Goal: Task Accomplishment & Management: Manage account settings

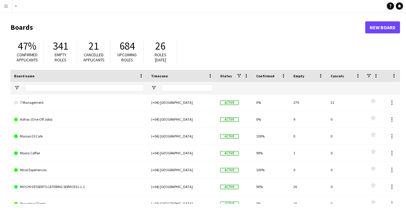
click at [6, 8] on app-icon "Menu" at bounding box center [6, 6] width 5 height 5
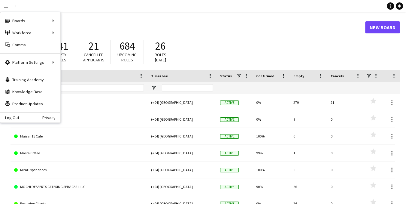
click at [173, 22] on header "Boards New Board" at bounding box center [206, 27] width 390 height 19
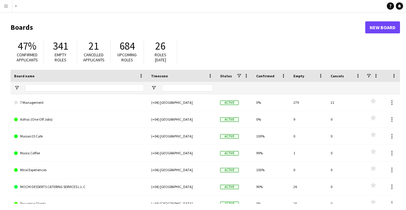
click at [2, 8] on button "Menu" at bounding box center [6, 6] width 12 height 12
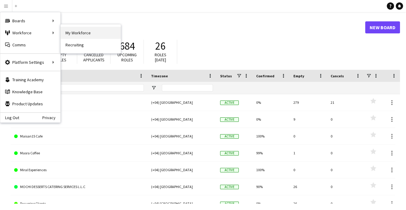
click at [70, 29] on link "My Workforce" at bounding box center [91, 33] width 60 height 12
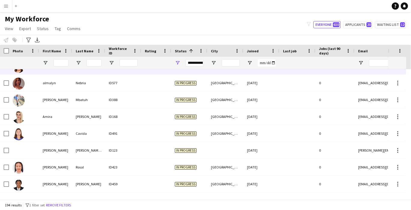
scroll to position [340, 0]
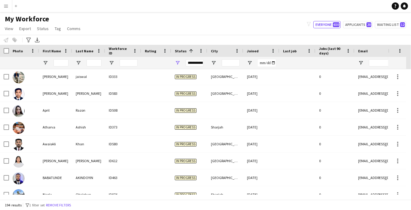
click at [191, 66] on div "**********" at bounding box center [195, 62] width 18 height 7
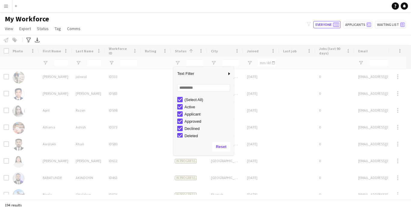
click at [108, 31] on div "My Workforce View Views Default view New view Update view Delete view Edit name…" at bounding box center [205, 24] width 411 height 20
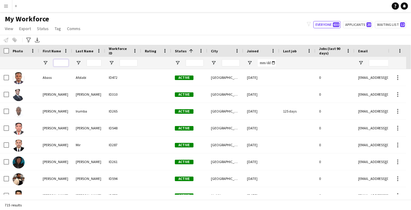
click at [64, 61] on input "First Name Filter Input" at bounding box center [61, 62] width 15 height 7
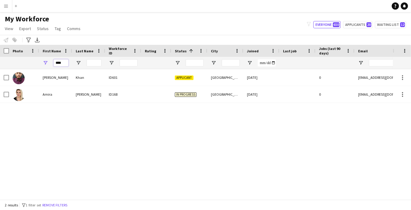
type input "****"
click at [125, 79] on div "ID601" at bounding box center [123, 77] width 36 height 17
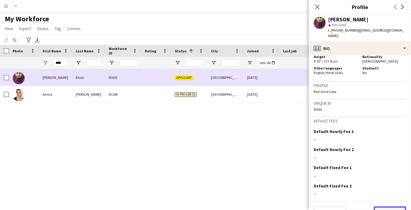
click at [392, 206] on button "Next" at bounding box center [390, 212] width 32 height 12
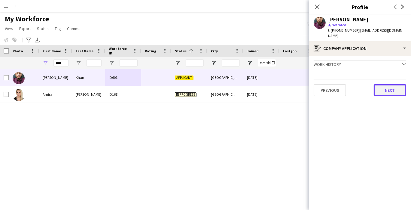
click at [398, 89] on button "Next" at bounding box center [390, 90] width 32 height 12
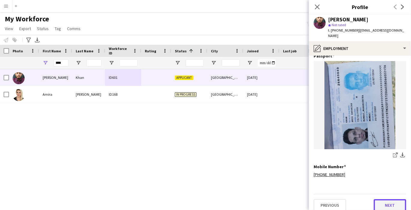
click at [388, 200] on button "Next" at bounding box center [390, 205] width 32 height 12
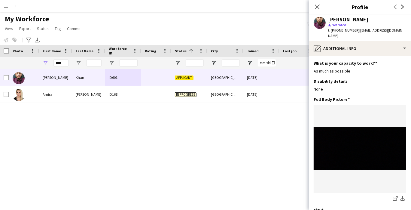
scroll to position [43, 0]
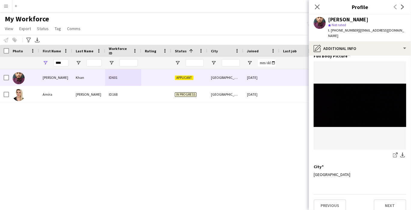
click at [4, 5] on app-icon "Menu" at bounding box center [6, 6] width 5 height 5
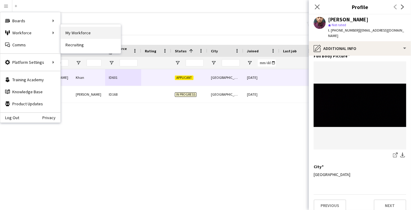
click at [81, 33] on link "My Workforce" at bounding box center [91, 33] width 60 height 12
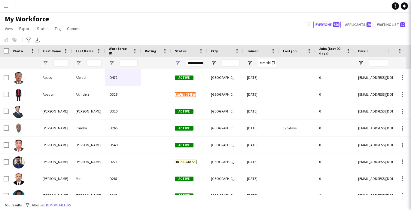
type input "****"
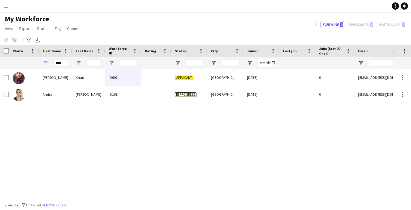
click at [81, 33] on app-page-menu "View Views Default view New view Update view Delete view Edit name Customise vi…" at bounding box center [43, 28] width 87 height 11
click at [1, 7] on button "Menu" at bounding box center [6, 6] width 12 height 12
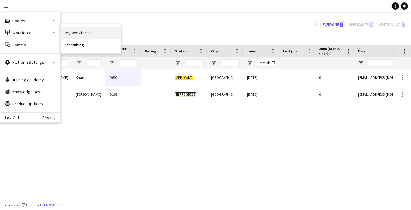
click at [75, 31] on link "My Workforce" at bounding box center [91, 33] width 60 height 12
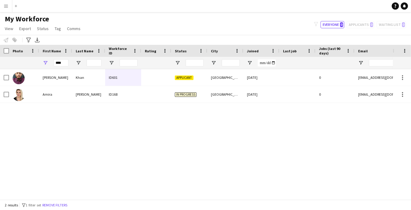
type input "**********"
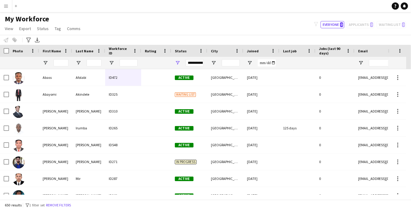
type input "****"
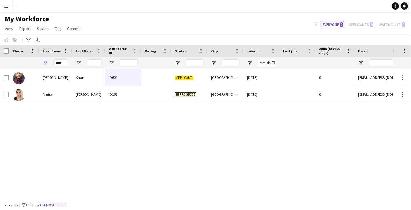
click at [0, 5] on button "Menu" at bounding box center [6, 6] width 12 height 12
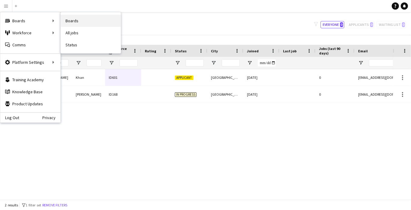
click at [72, 17] on link "Boards" at bounding box center [91, 21] width 60 height 12
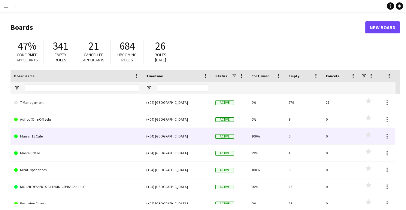
click at [27, 138] on link "Maisan15 Cafe" at bounding box center [76, 136] width 125 height 17
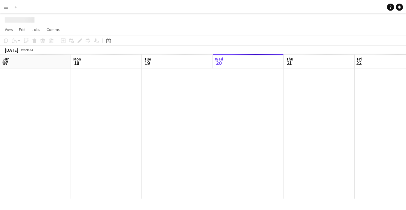
scroll to position [0, 143]
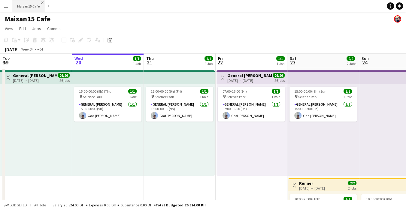
click at [41, 2] on app-icon "Close" at bounding box center [42, 3] width 2 height 2
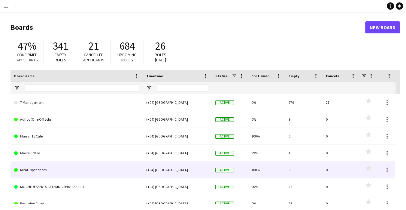
click at [82, 187] on link "MOCHI DESSERTS CATERING SERVICES L.L.C" at bounding box center [76, 186] width 125 height 17
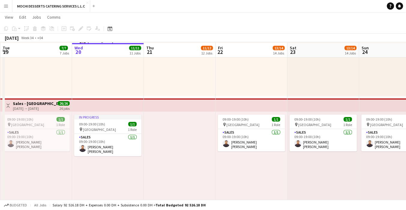
scroll to position [80, 0]
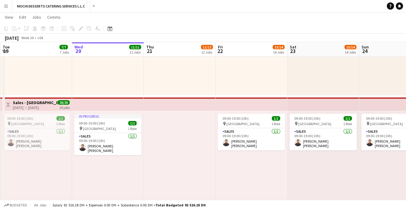
click at [32, 190] on div "09:00-19:00 (10h) 1/1 pin [GEOGRAPHIC_DATA] 1 Role Sales [DATE] 09:00-19:00 (10…" at bounding box center [36, 157] width 72 height 92
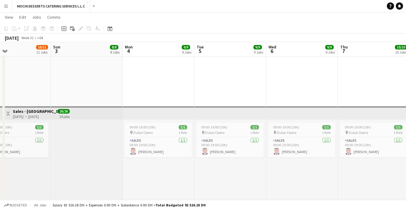
scroll to position [0, 157]
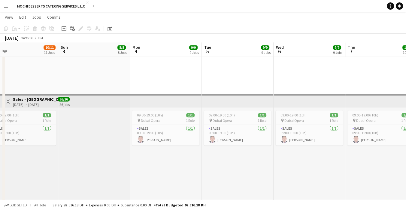
click at [260, 171] on div "09:00-19:00 (10h) 1/1 pin Dubai Opera 1 Role Sales [DATE] 09:00-19:00 (10h) [PE…" at bounding box center [238, 153] width 72 height 92
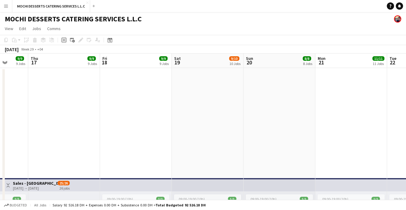
scroll to position [0, 259]
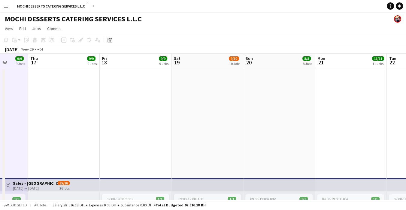
click at [19, 49] on div "[DATE]" at bounding box center [12, 49] width 14 height 6
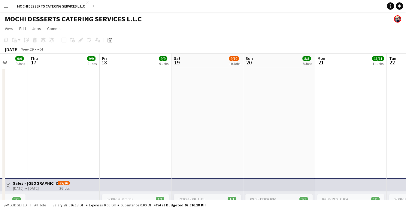
click at [35, 50] on span "Week 29" at bounding box center [27, 49] width 15 height 5
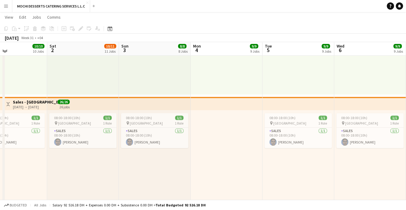
scroll to position [296, 0]
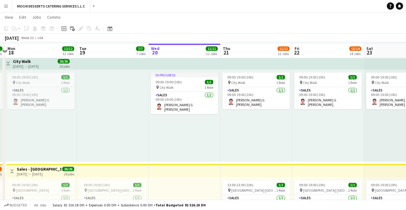
scroll to position [873, 0]
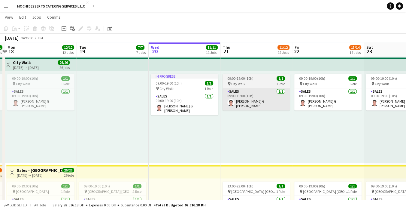
click at [261, 88] on app-card-role "Sales [DATE] 09:00-19:00 (10h) [PERSON_NAME] G [PERSON_NAME]" at bounding box center [256, 99] width 67 height 22
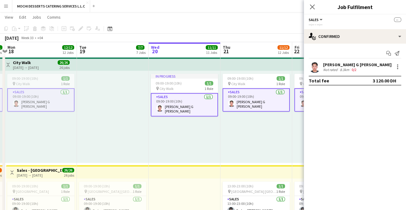
click at [249, 131] on div "09:00-19:00 (10h) 1/1 pin City Walk 1 Role Sales [DATE] 09:00-19:00 (10h) [PERS…" at bounding box center [257, 117] width 72 height 92
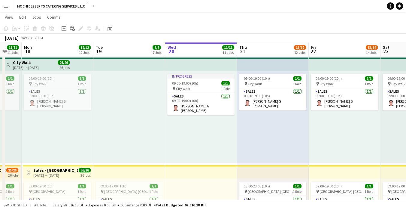
scroll to position [0, 194]
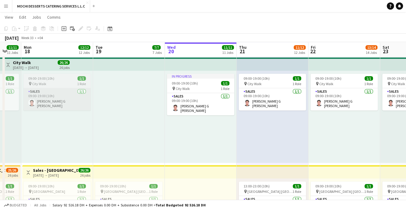
click at [62, 92] on app-card-role "Sales [DATE] 09:00-19:00 (10h) [PERSON_NAME] G [PERSON_NAME]" at bounding box center [56, 99] width 67 height 22
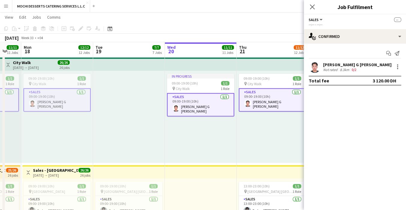
click at [186, 126] on div "In progress 09:00-19:00 (10h) 1/1 pin City Walk 1 Role Sales [DATE] 09:00-19:00…" at bounding box center [201, 117] width 72 height 92
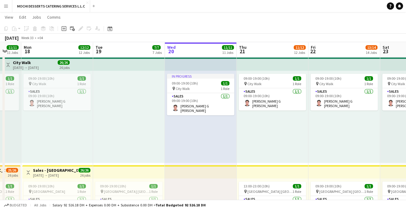
click at [136, 138] on div at bounding box center [129, 117] width 72 height 92
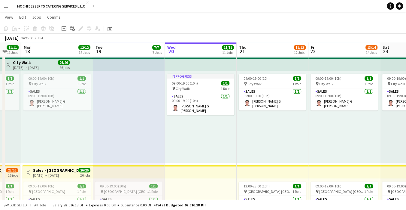
click at [213, 129] on div "In progress 09:00-19:00 (10h) 1/1 pin City Walk 1 Role Sales [DATE] 09:00-19:00…" at bounding box center [201, 117] width 72 height 92
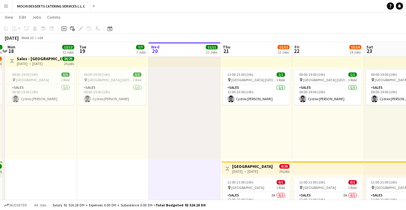
scroll to position [0, 213]
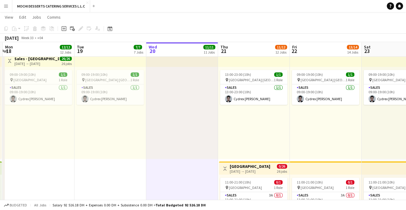
click at [199, 147] on div at bounding box center [182, 113] width 72 height 92
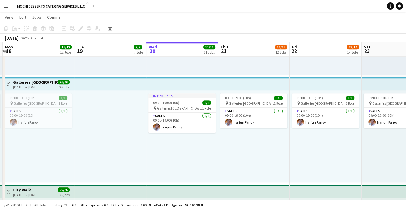
scroll to position [747, 0]
click at [195, 168] on div "In progress 09:00-19:00 (10h) 1/1 pin Galleries Lafayette 1 Role Sales [DATE] 0…" at bounding box center [182, 136] width 72 height 92
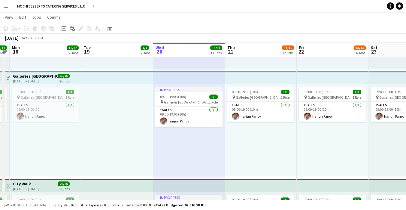
scroll to position [752, 0]
click at [213, 148] on div "In progress 09:00-19:00 (10h) 1/1 pin Galleries Lafayette 1 Role Sales [DATE] 0…" at bounding box center [189, 130] width 72 height 92
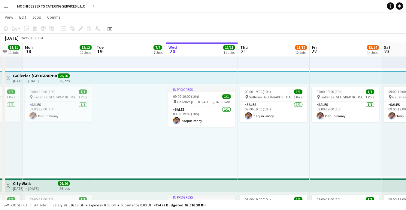
scroll to position [0, 193]
click at [255, 158] on div "09:00-19:00 (10h) 1/1 pin Galleries Lafayette 1 Role Sales [DATE] 09:00-19:00 (…" at bounding box center [274, 130] width 72 height 92
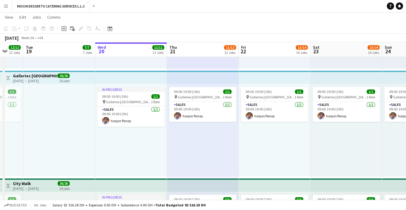
scroll to position [0, 192]
click at [336, 149] on div "09:00-19:00 (10h) 1/1 pin Galleries Lafayette 1 Role Sales [DATE] 09:00-19:00 (…" at bounding box center [347, 130] width 72 height 92
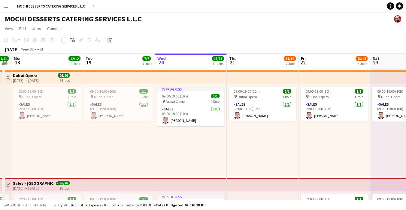
scroll to position [0, 204]
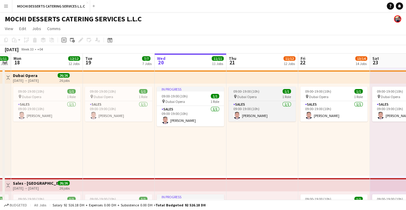
click at [255, 95] on span "Dubai Opera" at bounding box center [247, 96] width 20 height 5
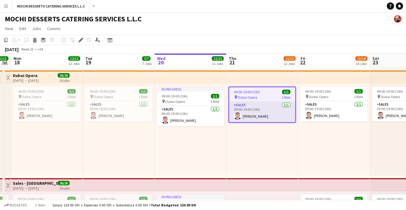
click at [277, 102] on app-card-role "Sales [DATE] 09:00-19:00 (10h) [PERSON_NAME]" at bounding box center [262, 112] width 66 height 20
click at [272, 102] on app-card-role "Sales [DATE] 09:00-19:00 (10h) [PERSON_NAME]" at bounding box center [262, 112] width 66 height 20
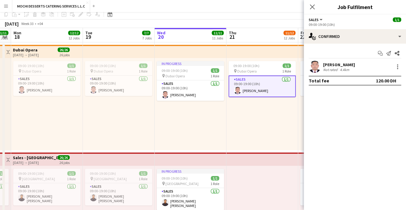
scroll to position [4, 0]
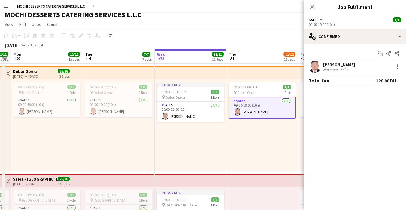
click at [320, 20] on button "Sales" at bounding box center [316, 19] width 15 height 5
click at [391, 56] on app-icon "Send notification" at bounding box center [389, 53] width 8 height 8
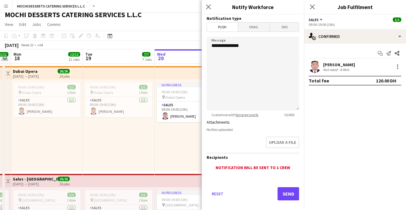
click at [371, 65] on div "[PERSON_NAME] Not rated 4.4km" at bounding box center [355, 67] width 102 height 12
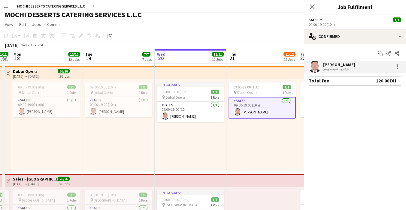
click at [364, 87] on div "Start chat Send notification Share [PERSON_NAME] Not rated 4.4km Total fee 120.…" at bounding box center [355, 67] width 102 height 47
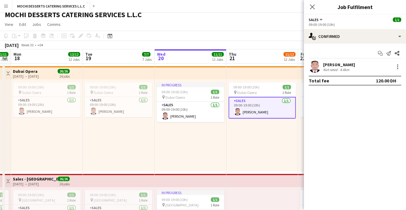
click at [361, 71] on div "[PERSON_NAME] Not rated 4.4km" at bounding box center [355, 67] width 102 height 12
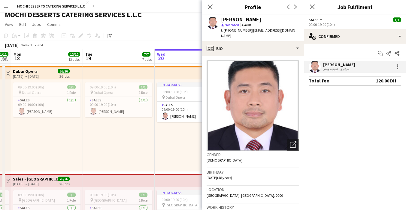
click at [165, 129] on div "In progress 09:00-19:00 (10h) 1/1 pin Dubai Opera 1 Role Sales [DATE] 09:00-19:…" at bounding box center [191, 125] width 72 height 92
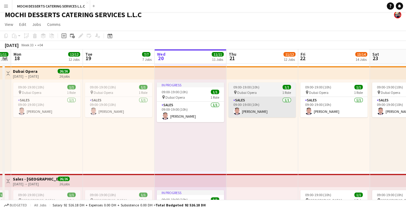
click at [245, 116] on app-card-role "Sales [DATE] 09:00-19:00 (10h) [PERSON_NAME]" at bounding box center [262, 107] width 67 height 20
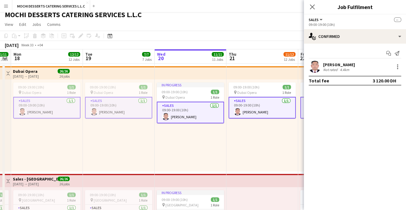
click at [254, 85] on span "09:00-19:00 (10h)" at bounding box center [247, 87] width 26 height 5
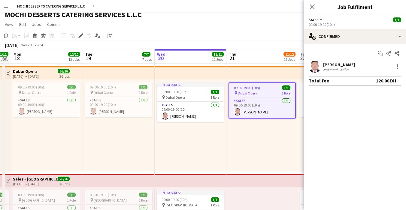
click at [255, 88] on span "09:00-19:00 (10h)" at bounding box center [247, 87] width 26 height 5
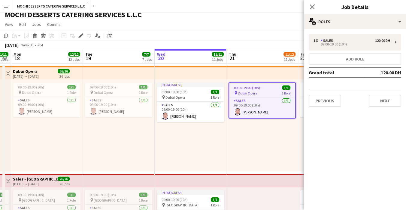
click at [257, 87] on span "09:00-19:00 (10h)" at bounding box center [247, 87] width 26 height 5
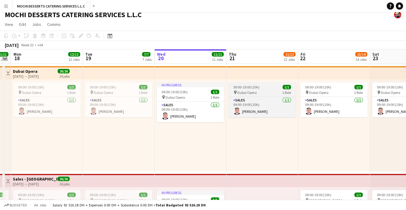
click at [261, 85] on div "09:00-19:00 (10h) 1/1" at bounding box center [262, 87] width 67 height 5
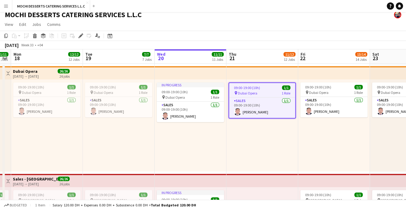
click at [267, 90] on div "pin Dubai Opera 1 Role" at bounding box center [262, 92] width 66 height 5
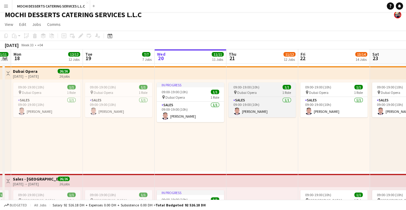
click at [260, 90] on div "pin Dubai Opera 1 Role" at bounding box center [262, 92] width 67 height 5
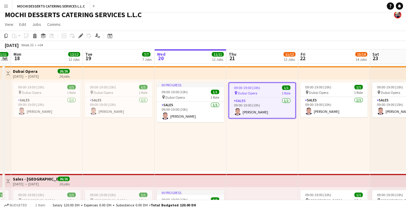
click at [264, 92] on div "pin Dubai Opera 1 Role" at bounding box center [262, 92] width 66 height 5
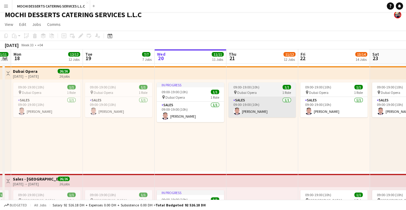
click at [256, 97] on app-card-role "Sales [DATE] 09:00-19:00 (10h) [PERSON_NAME]" at bounding box center [262, 107] width 67 height 20
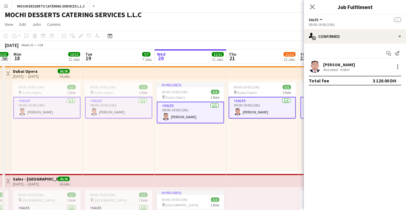
click at [250, 90] on div "pin Dubai Opera 1 Role" at bounding box center [262, 92] width 67 height 5
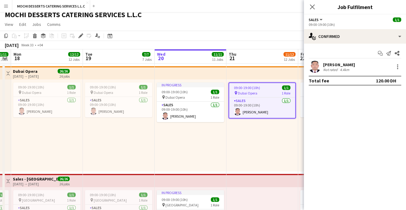
click at [277, 78] on app-top-bar at bounding box center [263, 72] width 72 height 13
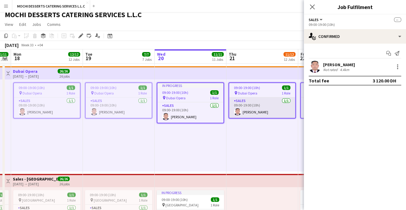
click at [253, 109] on app-card-role "Sales [DATE] 09:00-19:00 (10h) [PERSON_NAME]" at bounding box center [262, 107] width 66 height 20
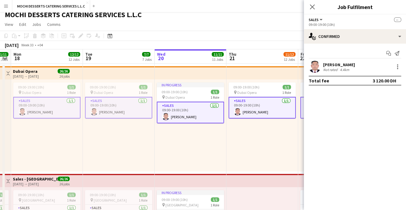
click at [241, 149] on div "09:00-19:00 (10h) 1/1 pin Dubai Opera 1 Role Sales [DATE] 09:00-19:00 (10h) [PE…" at bounding box center [263, 125] width 72 height 92
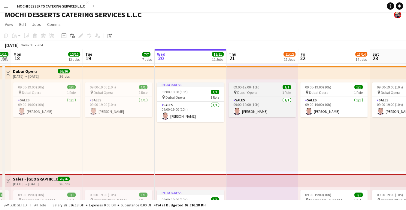
click at [261, 90] on div "pin Dubai Opera 1 Role" at bounding box center [262, 92] width 67 height 5
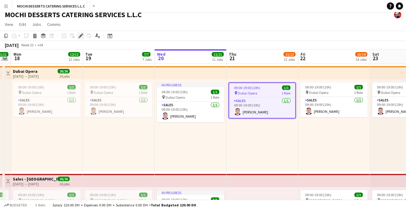
click at [80, 37] on icon at bounding box center [80, 35] width 3 height 3
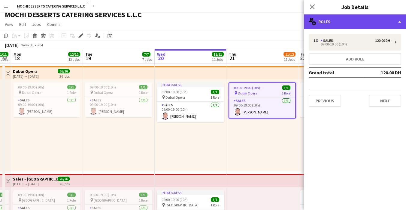
click at [350, 21] on div "multiple-users-add Roles" at bounding box center [355, 21] width 102 height 14
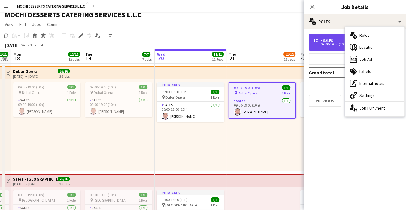
click at [328, 36] on div "1 x Sales 120.00 DH 09:00-19:00 (10h)" at bounding box center [355, 42] width 93 height 17
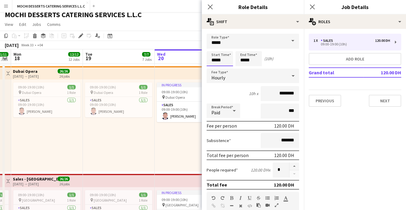
click at [213, 60] on input "*****" at bounding box center [220, 58] width 26 height 15
click at [214, 58] on input "*****" at bounding box center [220, 58] width 26 height 15
type input "*****"
click at [242, 60] on input "*****" at bounding box center [249, 58] width 26 height 15
click at [241, 61] on input "*****" at bounding box center [249, 58] width 26 height 15
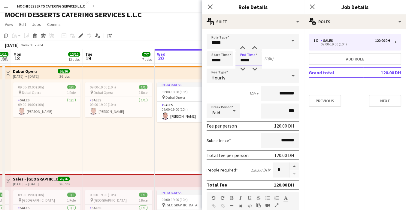
type input "*****"
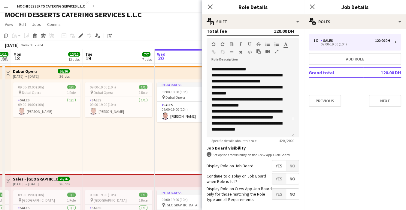
scroll to position [178, 0]
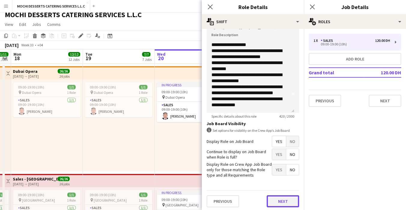
click at [283, 201] on button "Next" at bounding box center [283, 201] width 32 height 12
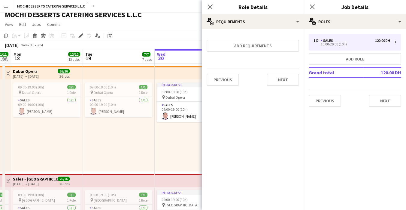
scroll to position [0, 0]
click at [287, 82] on button "Next" at bounding box center [283, 80] width 32 height 12
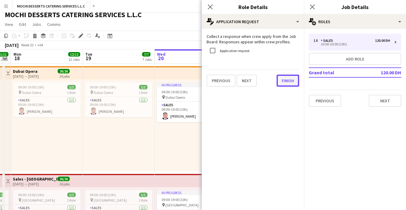
click at [292, 82] on button "Finish" at bounding box center [288, 81] width 23 height 12
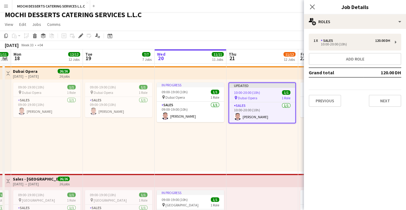
click at [261, 153] on div "Updated 10:00-20:00 (10h) 1/1 pin Dubai Opera 1 Role Sales [DATE] 10:00-20:00 (…" at bounding box center [263, 125] width 72 height 92
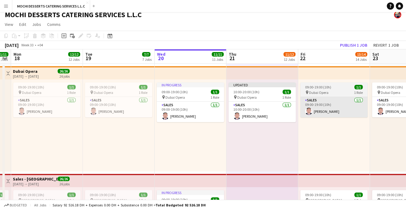
click at [347, 111] on app-card-role "Sales [DATE] 09:00-19:00 (10h) [PERSON_NAME]" at bounding box center [334, 107] width 67 height 20
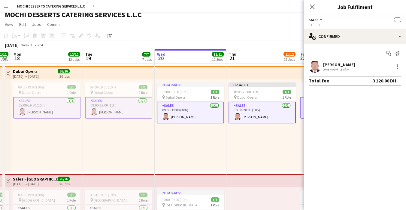
click at [280, 155] on div "Updated 10:00-20:00 (10h) 1/1 pin Dubai Opera 1 Role Sales [DATE] 10:00-20:00 (…" at bounding box center [263, 125] width 72 height 92
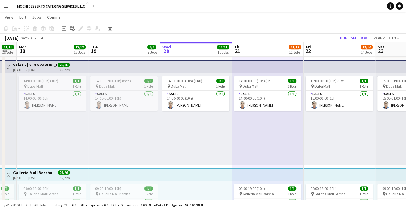
scroll to position [0, 201]
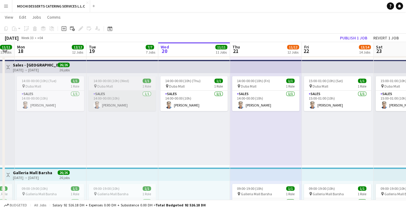
click at [125, 100] on app-card-role "Sales [DATE] 14:00-00:00 (10h) [PERSON_NAME]" at bounding box center [122, 100] width 67 height 20
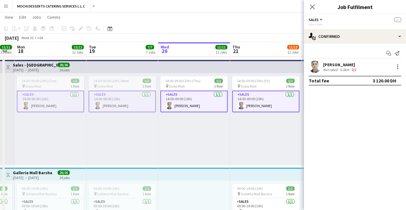
click at [120, 103] on app-card-role "Sales [DATE] 14:00-00:00 (10h) [PERSON_NAME]" at bounding box center [122, 101] width 67 height 22
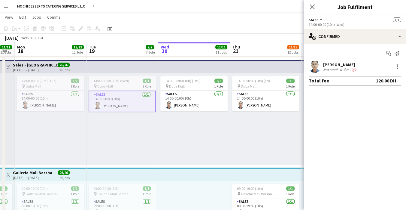
click at [91, 142] on div "14:00-00:00 (10h) (Wed) 1/1 pin Duba Mall 1 Role Sales [DATE] 14:00-00:00 (10h)…" at bounding box center [123, 119] width 72 height 92
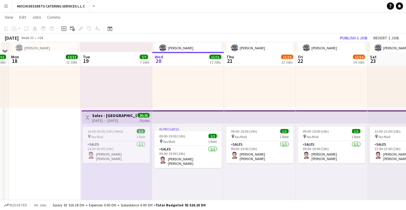
scroll to position [1372, 0]
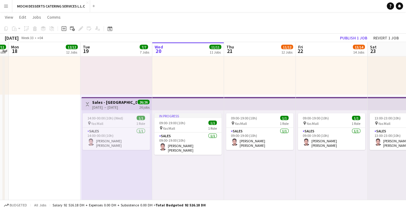
click at [200, 191] on div "In progress 09:00-19:00 (10h) 1/1 pin Yas Mall 1 Role Sales [DATE] 09:00-19:00 …" at bounding box center [188, 156] width 72 height 92
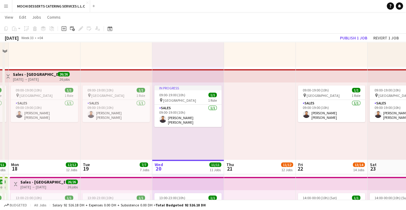
scroll to position [0, 0]
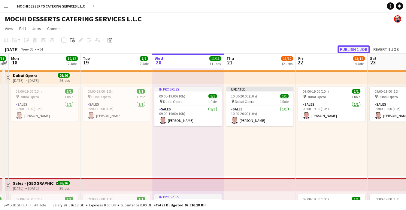
click at [356, 51] on button "Publish 1 job" at bounding box center [354, 49] width 32 height 8
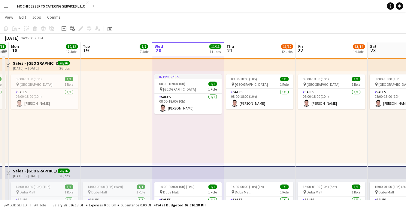
scroll to position [333, 0]
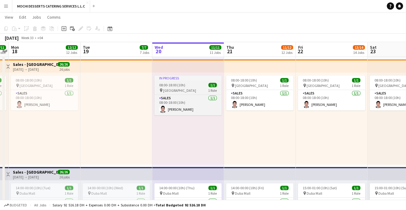
click at [208, 89] on span "1 Role" at bounding box center [212, 90] width 9 height 5
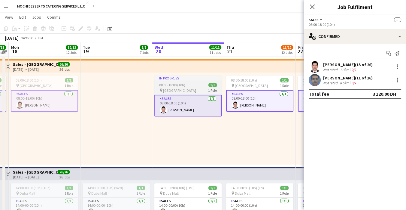
click at [209, 88] on span "1 Role" at bounding box center [212, 90] width 9 height 5
click at [208, 89] on span "1 Role" at bounding box center [212, 90] width 9 height 5
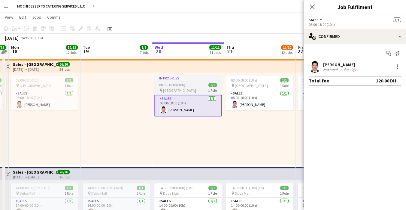
click at [209, 83] on span "1/1" at bounding box center [213, 85] width 8 height 5
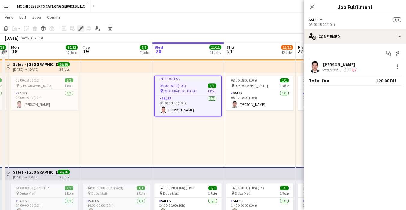
click at [78, 29] on icon "Edit" at bounding box center [80, 28] width 5 height 5
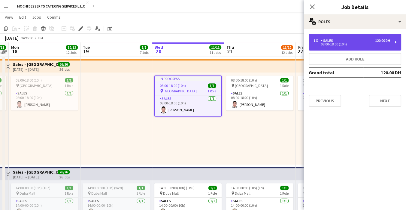
click at [350, 42] on div "1 x Sales 120.00 DH" at bounding box center [352, 40] width 77 height 4
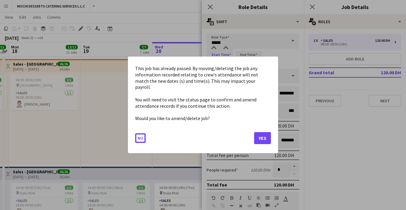
scroll to position [0, 0]
click at [215, 58] on div at bounding box center [203, 105] width 406 height 210
click at [139, 135] on button "No" at bounding box center [140, 138] width 11 height 10
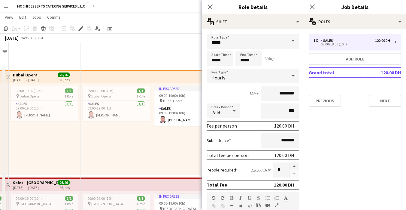
scroll to position [333, 0]
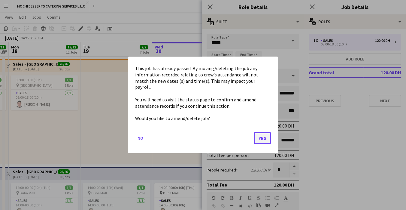
click at [262, 139] on button "Yes" at bounding box center [262, 138] width 17 height 12
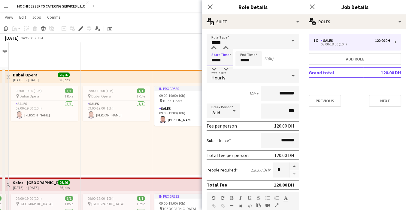
scroll to position [333, 0]
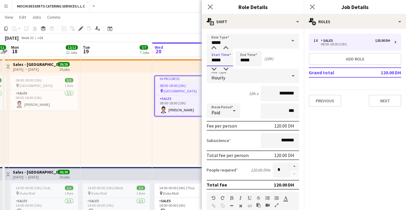
click at [214, 60] on input "*****" at bounding box center [220, 58] width 26 height 15
click at [217, 60] on input "*****" at bounding box center [220, 58] width 26 height 15
click at [216, 59] on input "*****" at bounding box center [220, 58] width 26 height 15
type input "*****"
click at [243, 61] on input "*****" at bounding box center [249, 58] width 26 height 15
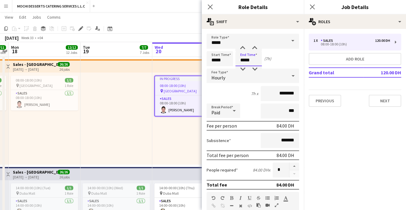
click at [242, 60] on input "*****" at bounding box center [249, 58] width 26 height 15
type input "*****"
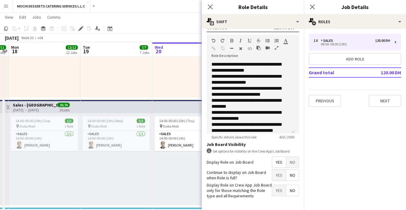
scroll to position [178, 0]
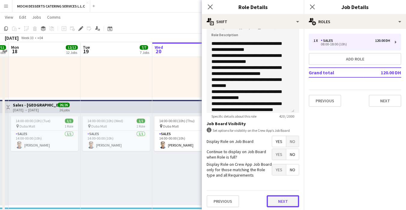
click at [281, 203] on button "Next" at bounding box center [283, 201] width 32 height 12
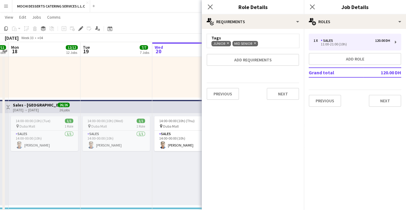
scroll to position [0, 0]
click at [290, 99] on button "Next" at bounding box center [283, 94] width 32 height 12
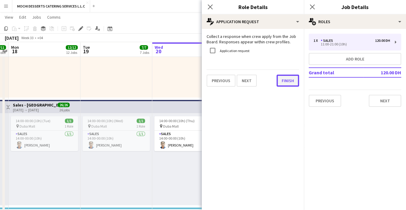
click at [290, 83] on button "Finish" at bounding box center [288, 81] width 23 height 12
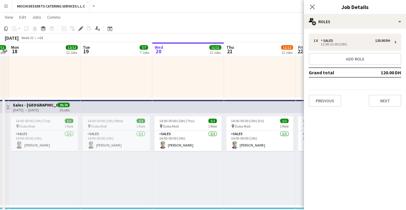
click at [273, 80] on div "08:00-18:00 (10h) 1/1 pin Dubai Mall 1 Role Sales [DATE] 08:00-18:00 (10h) [PER…" at bounding box center [260, 51] width 72 height 92
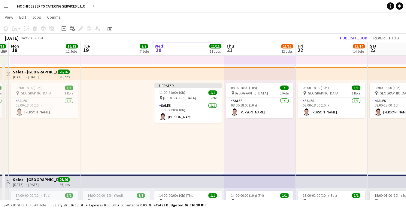
scroll to position [325, 0]
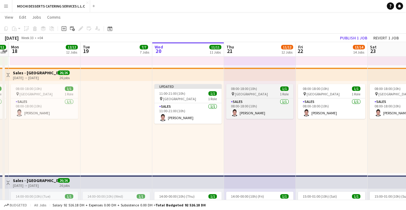
click at [256, 91] on div "pin [GEOGRAPHIC_DATA] 1 Role" at bounding box center [259, 93] width 67 height 5
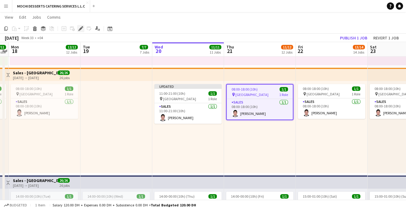
click at [79, 30] on icon at bounding box center [79, 30] width 2 height 2
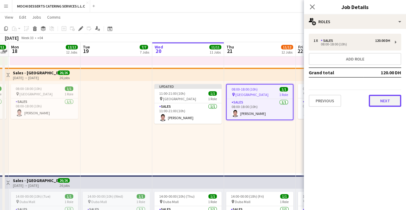
click at [391, 103] on button "Next" at bounding box center [385, 101] width 32 height 12
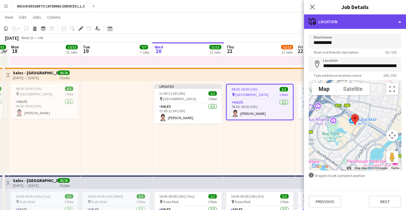
click at [390, 24] on div "maps-pin-1 Location" at bounding box center [355, 21] width 102 height 14
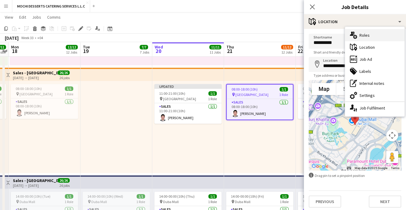
click at [377, 36] on div "multiple-users-add Roles" at bounding box center [375, 35] width 60 height 12
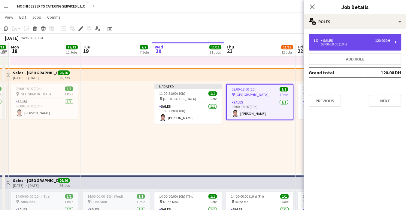
click at [369, 43] on div "08:00-18:00 (10h)" at bounding box center [352, 44] width 77 height 3
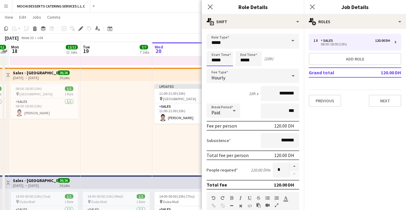
click at [214, 63] on input "*****" at bounding box center [220, 58] width 26 height 15
click at [215, 61] on input "*****" at bounding box center [220, 58] width 26 height 15
type input "*****"
click at [243, 62] on input "*****" at bounding box center [249, 58] width 26 height 15
click at [242, 62] on input "*****" at bounding box center [249, 58] width 26 height 15
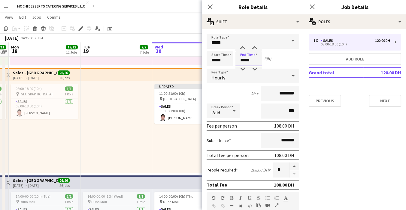
type input "*****"
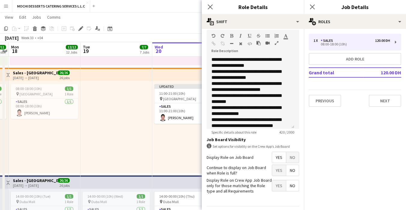
scroll to position [178, 0]
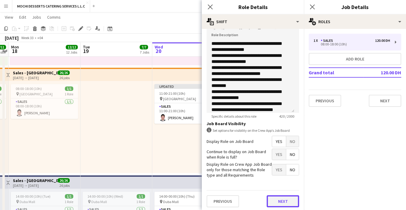
click at [277, 201] on button "Next" at bounding box center [283, 201] width 32 height 12
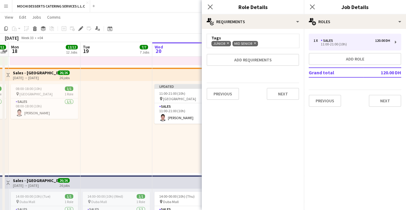
scroll to position [0, 0]
click at [288, 95] on button "Next" at bounding box center [283, 94] width 32 height 12
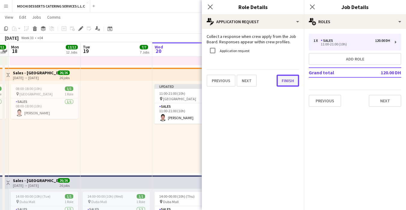
click at [289, 82] on button "Finish" at bounding box center [288, 81] width 23 height 12
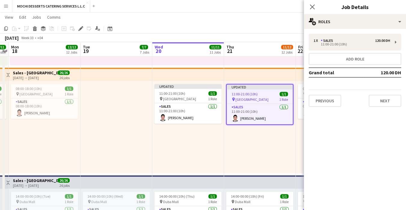
click at [234, 148] on div "Updated 11:00-21:00 (10h) 1/1 pin Dubai Mall 1 Role Sales [DATE] 11:00-21:00 (1…" at bounding box center [260, 127] width 72 height 92
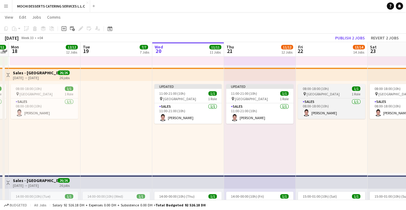
click at [330, 91] on div "pin [GEOGRAPHIC_DATA] 1 Role" at bounding box center [331, 93] width 67 height 5
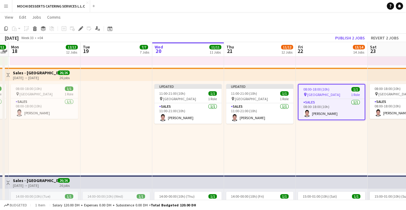
click at [351, 93] on span "1 Role" at bounding box center [355, 94] width 9 height 5
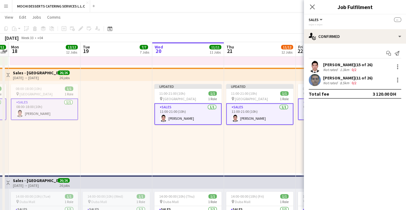
click at [258, 147] on div "Updated 11:00-21:00 (10h) 1/1 pin Dubai Mall 1 Role Sales [DATE] 11:00-21:00 (1…" at bounding box center [260, 127] width 72 height 92
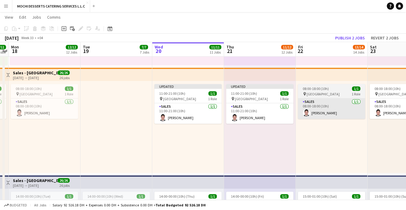
click at [330, 98] on app-card-role "Sales [DATE] 08:00-18:00 (10h) [PERSON_NAME]" at bounding box center [331, 108] width 67 height 20
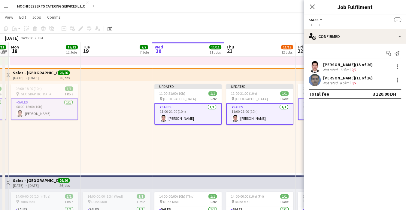
click at [280, 157] on div "Updated 11:00-21:00 (10h) 1/1 pin Dubai Mall 1 Role Sales [DATE] 11:00-21:00 (1…" at bounding box center [260, 127] width 72 height 92
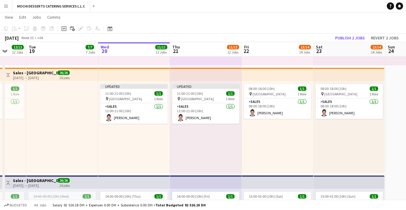
scroll to position [0, 191]
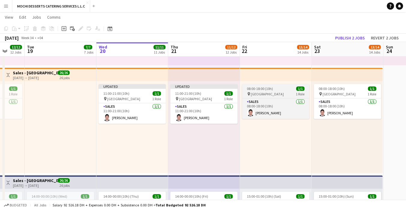
click at [274, 89] on div "08:00-18:00 (10h) 1/1" at bounding box center [275, 88] width 67 height 5
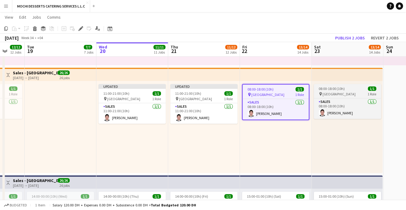
click at [345, 91] on app-job-card "08:00-18:00 (10h) 1/1 pin Dubai Mall 1 Role Sales [DATE] 08:00-18:00 (10h) [PER…" at bounding box center [347, 101] width 67 height 35
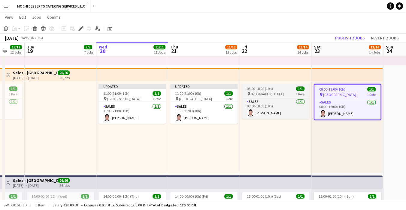
click at [269, 93] on div "pin [GEOGRAPHIC_DATA] 1 Role" at bounding box center [275, 93] width 67 height 5
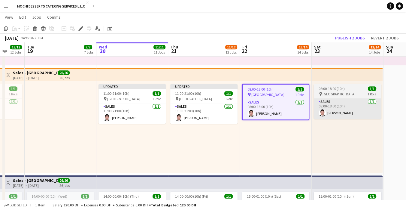
click at [353, 98] on app-card-role "Sales [DATE] 08:00-18:00 (10h) [PERSON_NAME]" at bounding box center [347, 108] width 67 height 20
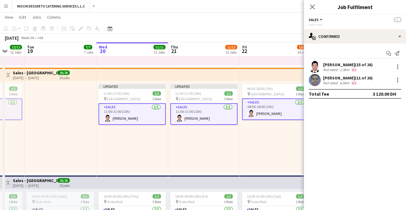
click at [261, 141] on div "08:00-18:00 (10h) 1/1 pin Dubai Mall 1 Role Sales [DATE] 08:00-18:00 (10h) [PER…" at bounding box center [276, 127] width 72 height 92
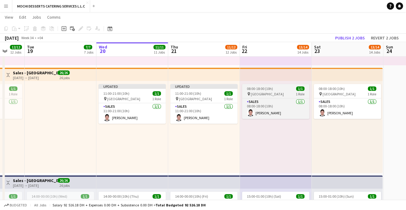
click at [278, 94] on div "pin [GEOGRAPHIC_DATA] 1 Role" at bounding box center [275, 93] width 67 height 5
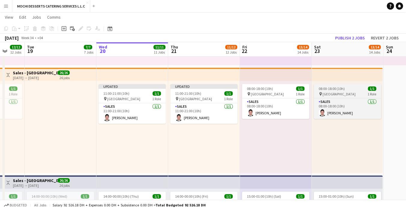
click at [339, 93] on div "pin [GEOGRAPHIC_DATA] 1 Role" at bounding box center [347, 93] width 67 height 5
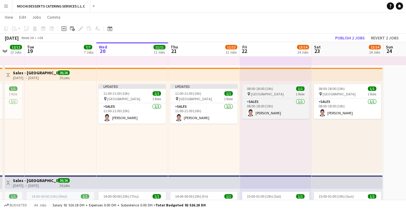
click at [280, 92] on div "pin [GEOGRAPHIC_DATA] 1 Role" at bounding box center [275, 93] width 67 height 5
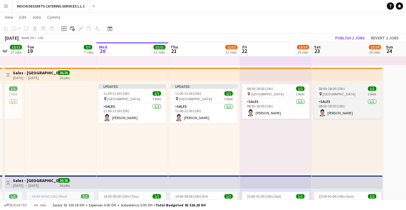
click at [336, 93] on span "[GEOGRAPHIC_DATA]" at bounding box center [339, 94] width 33 height 5
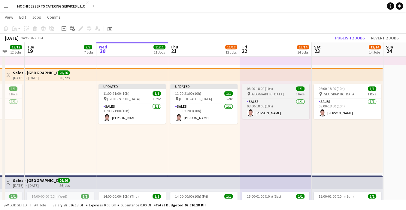
click at [279, 92] on div "pin [GEOGRAPHIC_DATA] 1 Role" at bounding box center [275, 93] width 67 height 5
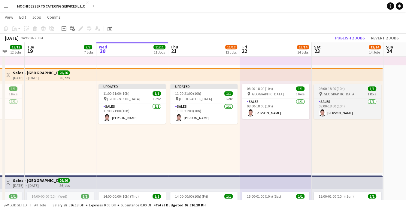
click at [345, 91] on app-job-card "08:00-18:00 (10h) 1/1 pin Dubai Mall 1 Role Sales [DATE] 08:00-18:00 (10h) [PER…" at bounding box center [347, 101] width 67 height 35
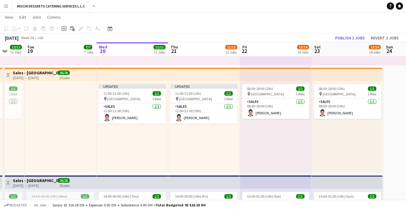
click at [81, 30] on div "Add job Add linked Job Edit Edit linked Job Applicants" at bounding box center [78, 28] width 46 height 7
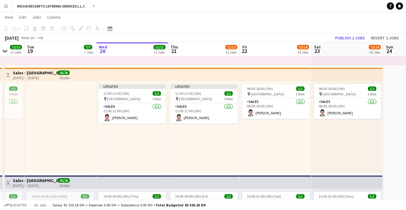
click at [71, 149] on div at bounding box center [61, 127] width 72 height 92
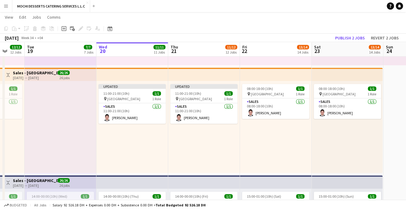
click at [127, 148] on div "Updated 11:00-21:00 (10h) 1/1 pin Dubai Mall 1 Role Sales [DATE] 11:00-21:00 (1…" at bounding box center [133, 127] width 72 height 92
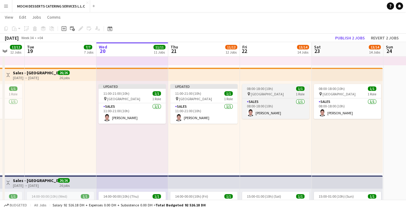
click at [281, 93] on div "pin [GEOGRAPHIC_DATA] 1 Role" at bounding box center [275, 93] width 67 height 5
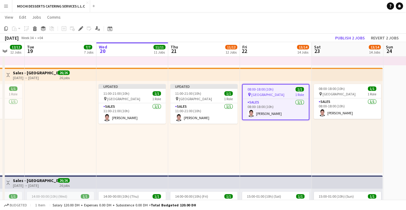
click at [272, 89] on span "08:00-18:00 (10h)" at bounding box center [261, 89] width 26 height 5
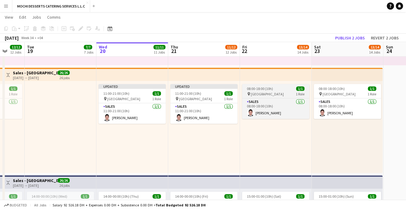
click at [266, 90] on span "08:00-18:00 (10h)" at bounding box center [260, 88] width 26 height 5
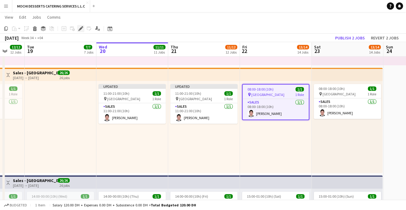
click at [80, 29] on icon at bounding box center [80, 28] width 3 height 3
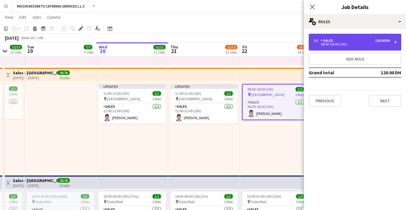
click at [344, 37] on div "1 x Sales 120.00 DH 08:00-18:00 (10h)" at bounding box center [355, 42] width 93 height 17
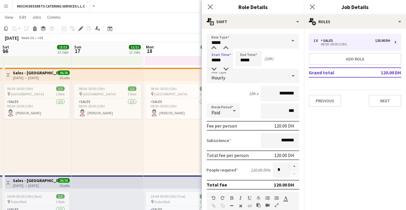
scroll to position [0, 191]
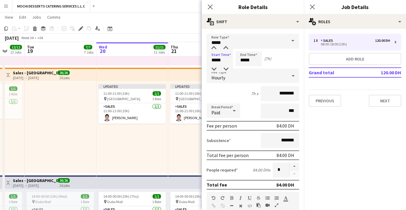
type input "*****"
click at [242, 61] on input "*****" at bounding box center [249, 58] width 26 height 15
click at [247, 60] on input "*****" at bounding box center [249, 58] width 26 height 15
click at [244, 60] on input "*****" at bounding box center [249, 58] width 26 height 15
type input "*****"
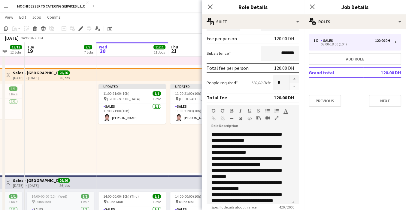
scroll to position [178, 0]
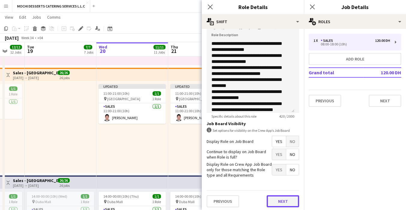
click at [282, 202] on button "Next" at bounding box center [283, 201] width 32 height 12
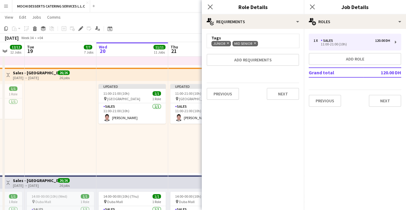
scroll to position [0, 0]
click at [287, 94] on button "Next" at bounding box center [283, 94] width 32 height 12
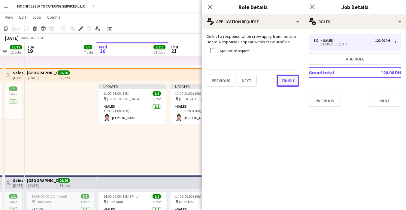
click at [290, 81] on button "Finish" at bounding box center [288, 81] width 23 height 12
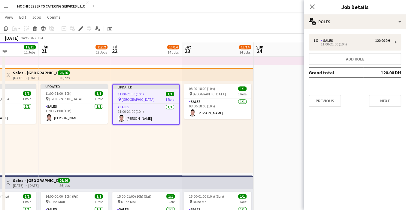
scroll to position [0, 211]
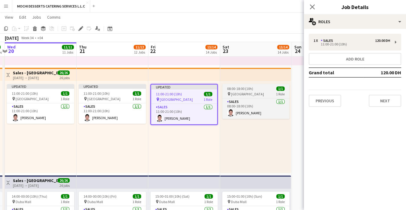
click at [256, 88] on div "08:00-18:00 (10h) 1/1" at bounding box center [255, 88] width 67 height 5
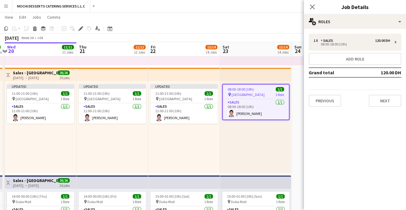
click at [253, 88] on div "08:00-18:00 (10h) 1/1" at bounding box center [256, 89] width 66 height 5
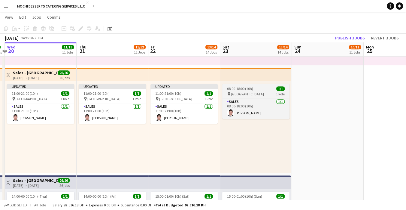
click at [252, 91] on app-job-card "08:00-18:00 (10h) 1/1 pin Dubai Mall 1 Role Sales [DATE] 08:00-18:00 (10h) [PER…" at bounding box center [255, 101] width 67 height 35
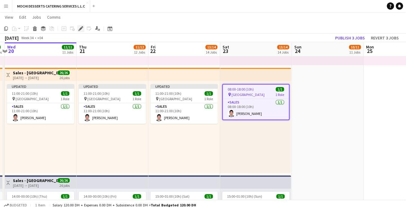
click at [81, 29] on icon "Edit" at bounding box center [80, 28] width 5 height 5
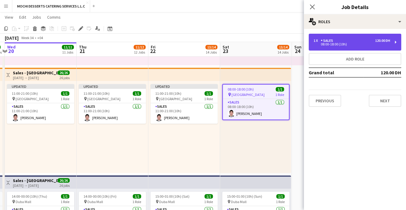
click at [343, 41] on div "1 x Sales 120.00 DH" at bounding box center [352, 40] width 77 height 4
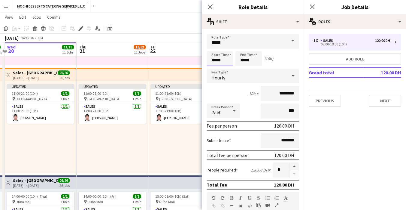
click at [212, 60] on input "*****" at bounding box center [220, 58] width 26 height 15
click at [212, 59] on input "*****" at bounding box center [220, 58] width 26 height 15
type input "*****"
click at [242, 61] on input "*****" at bounding box center [249, 58] width 26 height 15
click at [244, 57] on input "*****" at bounding box center [249, 58] width 26 height 15
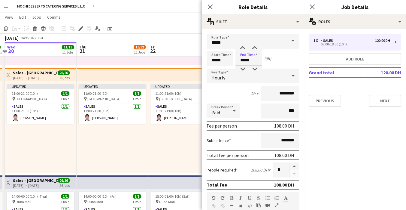
type input "*****"
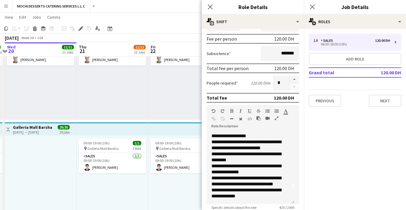
scroll to position [178, 0]
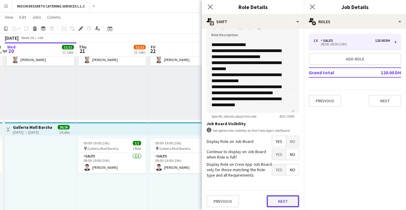
click at [284, 199] on button "Next" at bounding box center [283, 201] width 32 height 12
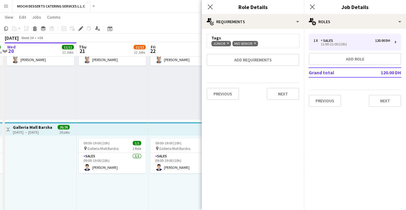
scroll to position [0, 0]
click at [296, 92] on button "Next" at bounding box center [283, 94] width 32 height 12
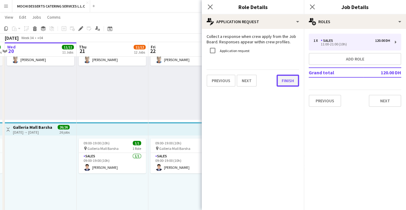
click at [288, 82] on button "Finish" at bounding box center [288, 81] width 23 height 12
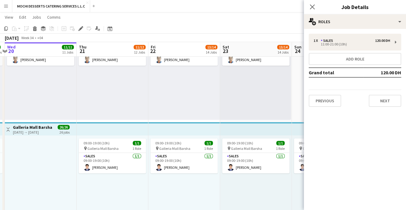
click at [277, 25] on app-toolbar "Copy Paste Paste Ctrl+V Paste with crew Ctrl+Shift+V Paste linked Job Delete Gr…" at bounding box center [203, 28] width 406 height 10
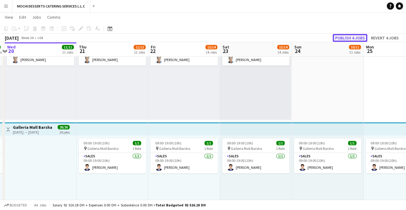
click at [345, 38] on button "Publish 4 jobs" at bounding box center [350, 38] width 35 height 8
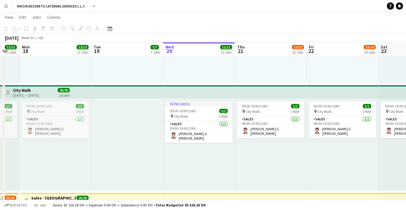
scroll to position [0, 196]
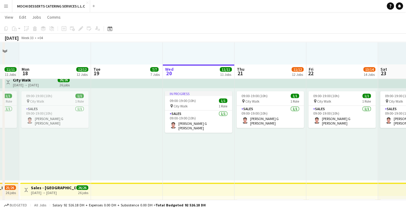
click at [378, 133] on div "09:00-19:00 (10h) 1/1 pin City Walk 1 Role Sales [DATE] 09:00-19:00 (10h) [PERS…" at bounding box center [343, 134] width 72 height 92
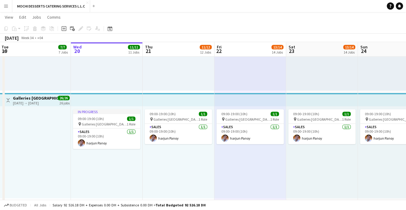
scroll to position [0, 217]
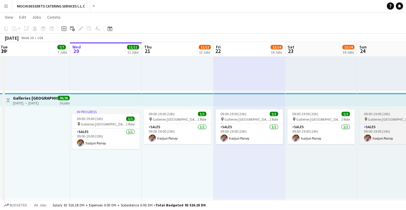
click at [375, 117] on span "Galleries [GEOGRAPHIC_DATA]" at bounding box center [390, 119] width 45 height 5
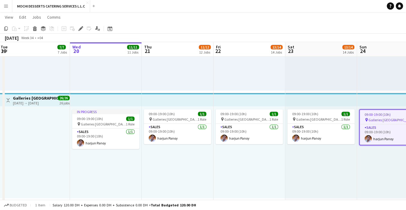
click at [376, 115] on span "09:00-19:00 (10h)" at bounding box center [378, 114] width 26 height 5
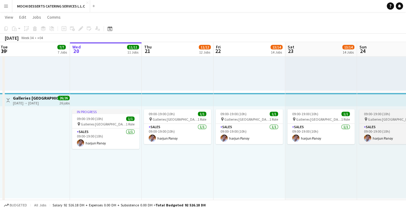
click at [377, 113] on span "09:00-19:00 (10h)" at bounding box center [377, 114] width 26 height 5
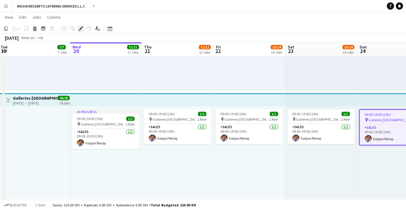
click at [78, 30] on icon at bounding box center [79, 30] width 2 height 2
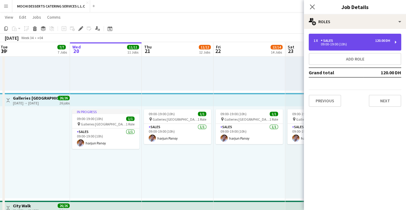
click at [359, 46] on div "1 x Sales 120.00 DH 09:00-19:00 (10h)" at bounding box center [355, 42] width 93 height 17
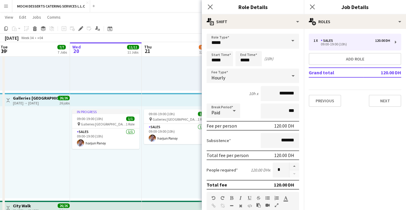
click at [135, 172] on div "In progress 09:00-19:00 (10h) 1/1 pin Galleries Lafayette 1 Role Sales [DATE] 0…" at bounding box center [106, 152] width 72 height 92
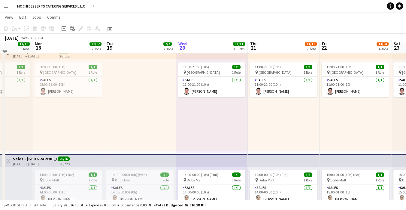
scroll to position [343, 0]
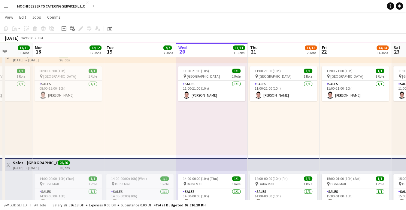
click at [200, 158] on app-top-bar at bounding box center [212, 164] width 72 height 13
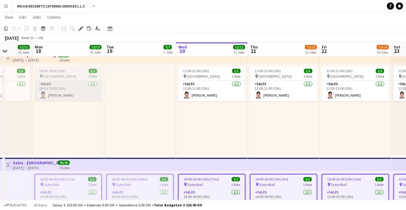
click at [92, 97] on app-card-role "Sales [DATE] 08:00-18:00 (10h) [PERSON_NAME]" at bounding box center [68, 91] width 67 height 20
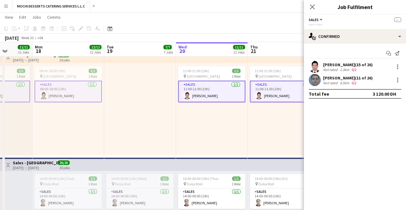
click at [132, 120] on div at bounding box center [140, 109] width 72 height 92
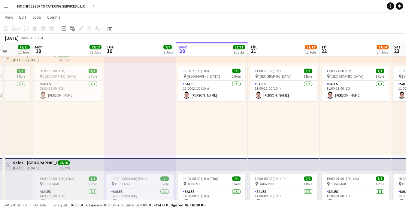
click at [98, 175] on app-job-card "14:00-00:00 (10h) (Tue) 1/1 pin Duba Mall 1 Role Sales 1/1 14:00-00:00 (10h) Ro…" at bounding box center [68, 191] width 67 height 35
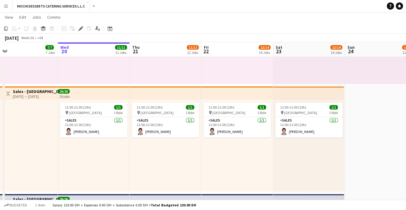
scroll to position [0, 231]
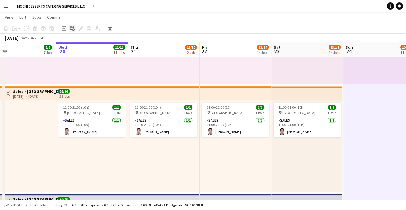
click at [72, 27] on icon at bounding box center [72, 28] width 4 height 4
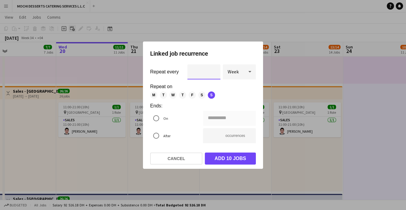
scroll to position [0, 0]
click at [177, 158] on button "Cancel" at bounding box center [176, 158] width 52 height 12
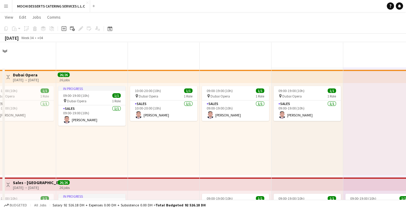
scroll to position [306, 0]
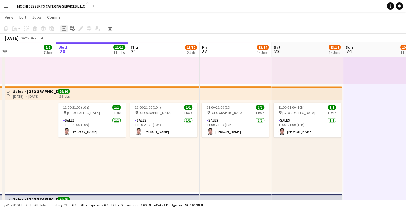
click at [63, 29] on icon "Add job" at bounding box center [64, 28] width 5 height 5
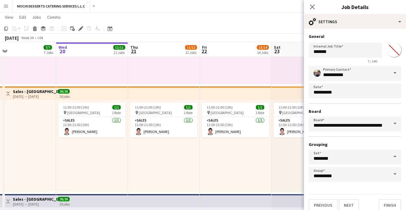
click at [294, 185] on div "11:00-21:00 (10h) 1/1 pin Dubai Mall 1 Role Sales 1/1 11:00-21:00 (10h) Redento…" at bounding box center [307, 146] width 71 height 92
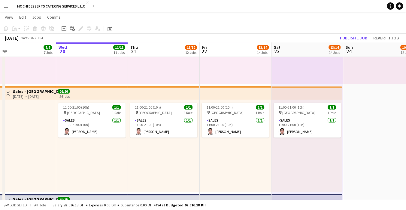
click at [276, 155] on div "11:00-21:00 (10h) 1/1 pin Dubai Mall 1 Role Sales 1/1 11:00-21:00 (10h) Redento…" at bounding box center [307, 146] width 71 height 92
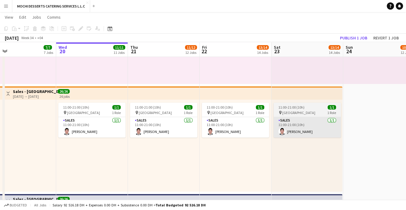
click at [315, 119] on app-card-role "Sales 1/1 11:00-21:00 (10h) Redentor Canlas" at bounding box center [307, 127] width 67 height 20
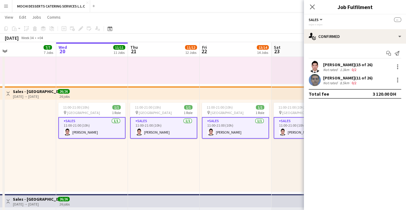
click at [285, 147] on div "11:00-21:00 (10h) 1/1 pin Dubai Mall 1 Role Sales 1/1 11:00-21:00 (10h) Redento…" at bounding box center [307, 146] width 71 height 92
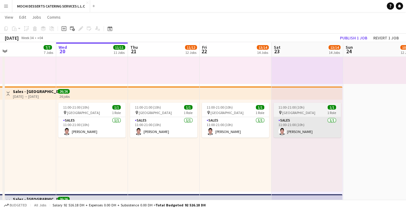
click at [301, 117] on app-card-role "Sales 1/1 11:00-21:00 (10h) Redentor Canlas" at bounding box center [307, 127] width 67 height 20
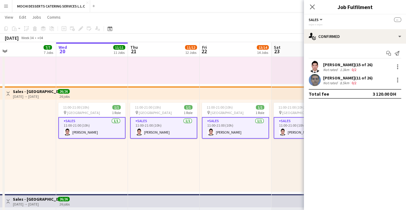
click at [274, 136] on app-card-role "Sales 1/1 11:00-21:00 (10h) Redentor Canlas" at bounding box center [307, 128] width 67 height 22
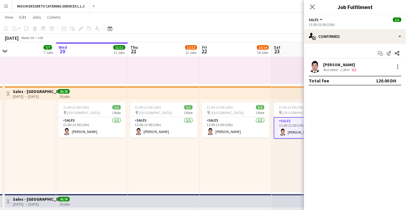
click at [286, 107] on span "11:00-21:00 (10h)" at bounding box center [292, 107] width 26 height 5
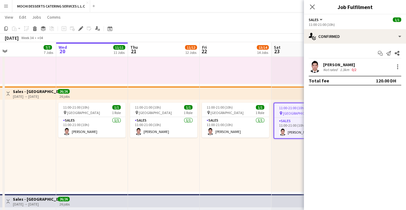
click at [287, 108] on span "11:00-21:00 (10h)" at bounding box center [292, 108] width 26 height 5
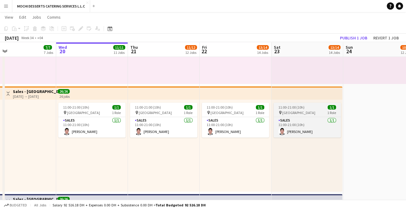
click at [292, 109] on span "11:00-21:00 (10h)" at bounding box center [292, 107] width 26 height 5
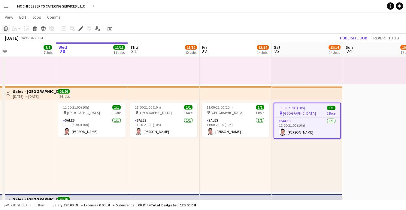
click at [6, 29] on icon "Copy" at bounding box center [6, 28] width 5 height 5
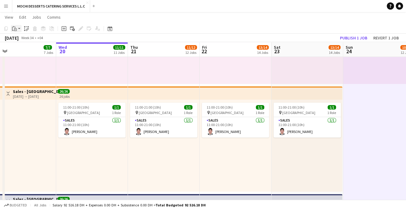
click at [14, 28] on icon "Paste" at bounding box center [14, 28] width 5 height 5
click at [46, 53] on link "Paste with crew Ctrl+Shift+V" at bounding box center [44, 49] width 57 height 5
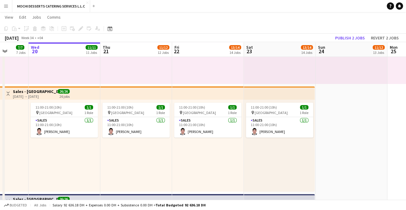
scroll to position [0, 259]
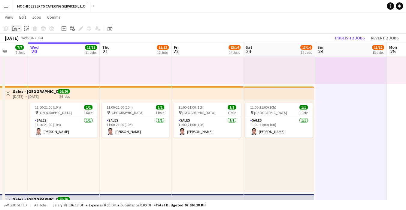
click at [14, 30] on icon at bounding box center [15, 29] width 3 height 3
click at [42, 50] on link "Paste with crew Ctrl+Shift+V" at bounding box center [44, 49] width 57 height 5
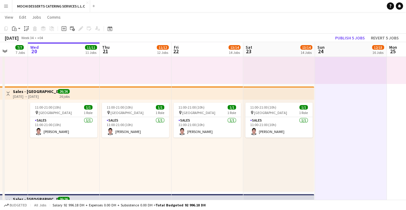
scroll to position [0, 259]
drag, startPoint x: 380, startPoint y: 145, endPoint x: 340, endPoint y: 141, distance: 39.8
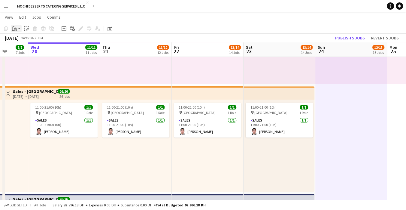
click at [16, 26] on icon "Paste" at bounding box center [14, 28] width 5 height 5
click at [20, 38] on link "Paste Ctrl+V" at bounding box center [44, 39] width 57 height 5
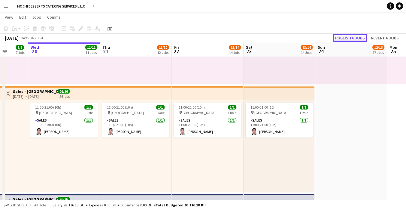
click at [347, 39] on button "Publish 6 jobs" at bounding box center [350, 38] width 35 height 8
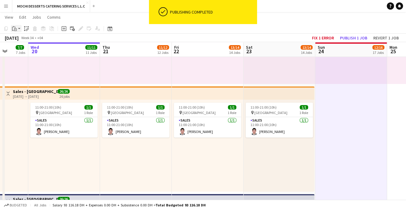
click at [13, 28] on icon "Paste" at bounding box center [14, 28] width 5 height 5
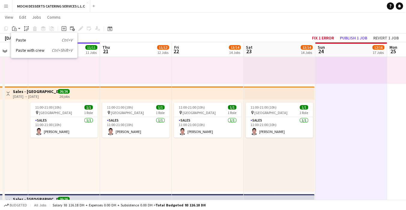
click at [27, 47] on div "Paste Ctrl+V Paste with crew Ctrl+Shift+V" at bounding box center [44, 44] width 66 height 25
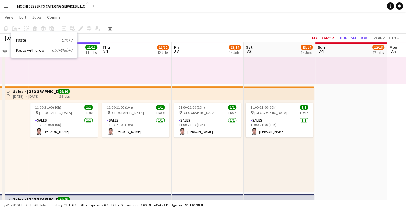
click at [48, 47] on div "Paste Ctrl+V Paste with crew Ctrl+Shift+V" at bounding box center [44, 44] width 66 height 25
click at [49, 48] on link "Paste with crew Ctrl+Shift+V" at bounding box center [44, 49] width 57 height 5
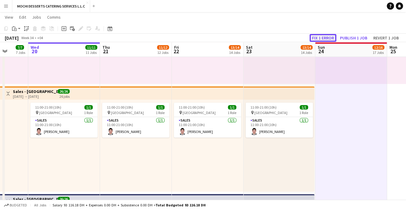
click at [327, 38] on button "Fix 1 error" at bounding box center [323, 38] width 27 height 8
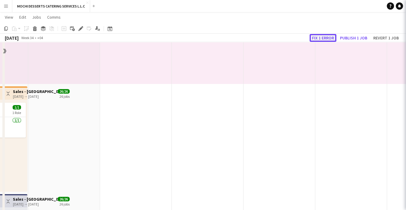
scroll to position [0, 207]
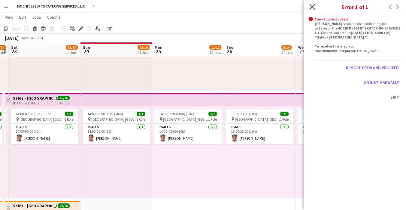
click at [313, 4] on icon "Close pop-in" at bounding box center [313, 7] width 6 height 6
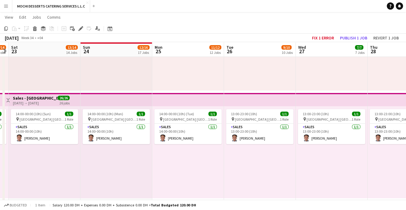
click at [242, 177] on div "13:00-23:00 (10h) 1/1 pin Yas Mall Abu Dhabi 1 Role Sales 1/1 13:00-23:00 (10h)…" at bounding box center [260, 152] width 72 height 92
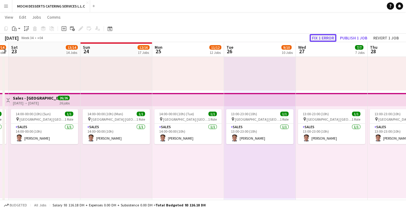
click at [323, 38] on button "Fix 1 error" at bounding box center [323, 38] width 27 height 8
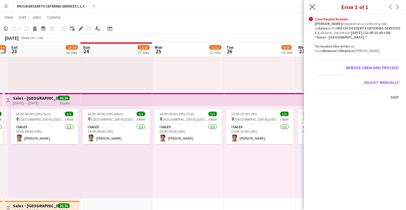
click at [316, 9] on app-icon "Close pop-in" at bounding box center [312, 7] width 9 height 9
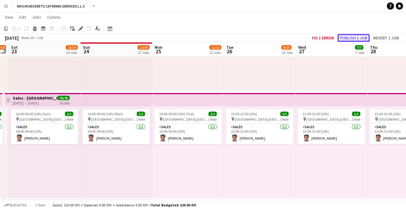
click at [346, 40] on button "Publish 1 job" at bounding box center [354, 38] width 32 height 8
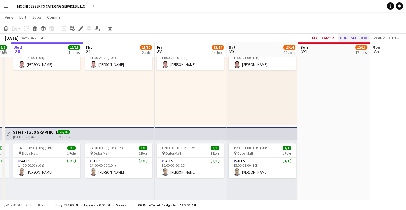
scroll to position [0, 206]
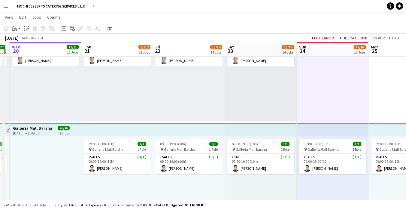
scroll to position [485, 0]
click at [322, 35] on button "Fix 1 error" at bounding box center [323, 38] width 27 height 8
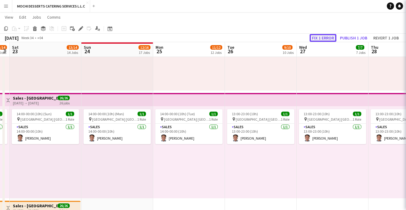
scroll to position [0, 207]
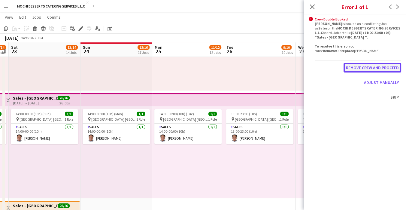
click at [391, 70] on button "Remove crew and proceed" at bounding box center [373, 68] width 58 height 10
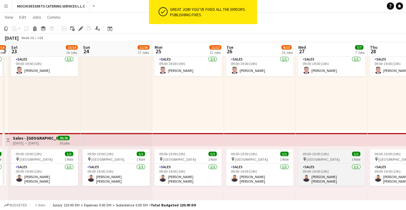
click at [364, 152] on div "09:00-19:00 (10h) 1/1" at bounding box center [331, 154] width 67 height 5
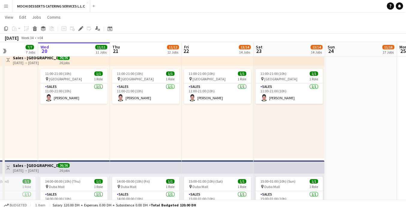
scroll to position [0, 250]
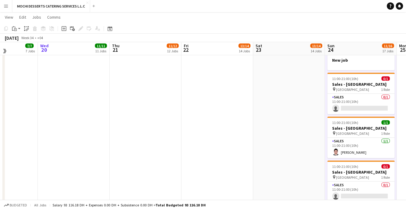
scroll to position [1526, 0]
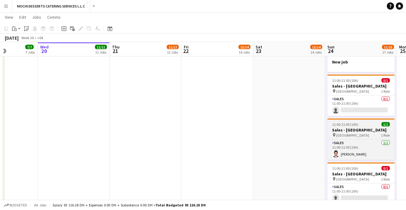
click at [378, 129] on h3 "Sales - [GEOGRAPHIC_DATA]" at bounding box center [361, 129] width 67 height 5
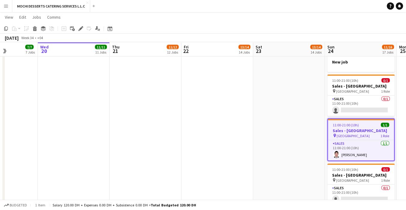
click at [391, 123] on div "11:00-21:00 (10h) 1/1" at bounding box center [361, 125] width 66 height 5
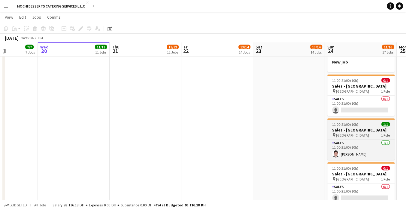
click at [381, 129] on h3 "Sales - [GEOGRAPHIC_DATA]" at bounding box center [361, 129] width 67 height 5
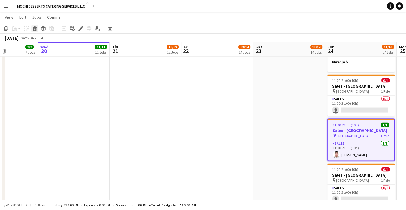
click at [36, 30] on icon at bounding box center [34, 29] width 3 height 3
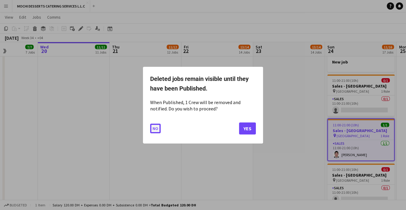
click at [152, 128] on button "No" at bounding box center [155, 128] width 11 height 10
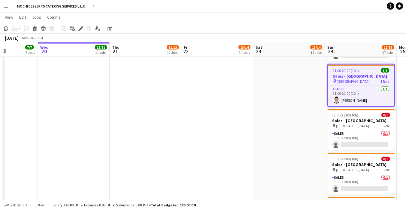
scroll to position [1581, 0]
click at [36, 30] on icon at bounding box center [34, 29] width 3 height 3
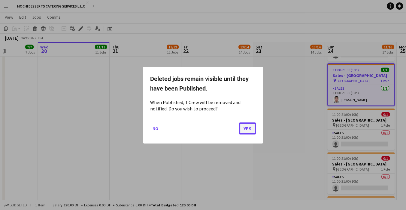
click at [253, 133] on button "Yes" at bounding box center [247, 128] width 17 height 12
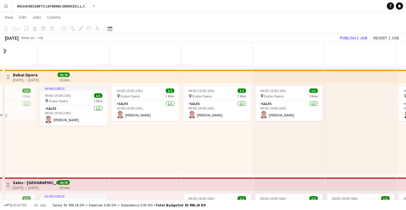
scroll to position [1581, 0]
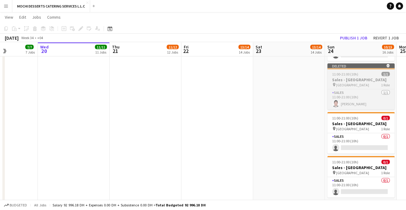
click at [382, 84] on span "1 Role" at bounding box center [385, 85] width 9 height 5
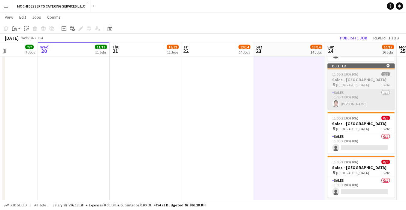
click at [365, 91] on app-card-role "Sales 1/1 11:00-21:00 (10h) Redentor Canlas" at bounding box center [361, 99] width 67 height 20
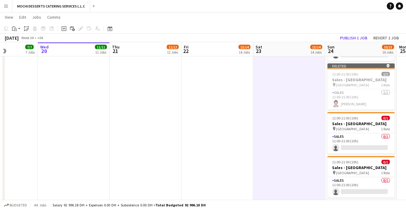
click at [361, 79] on h3 "Sales - [GEOGRAPHIC_DATA]" at bounding box center [361, 79] width 67 height 5
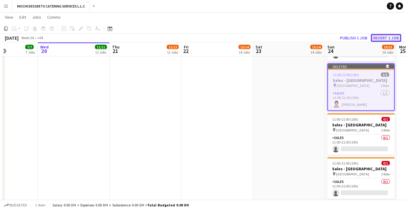
click at [390, 41] on button "Revert 1 job" at bounding box center [386, 38] width 30 height 8
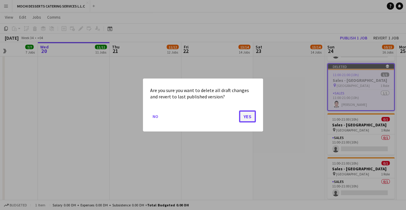
click at [249, 116] on button "Yes" at bounding box center [247, 116] width 17 height 12
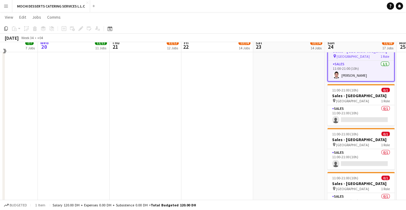
scroll to position [1551, 0]
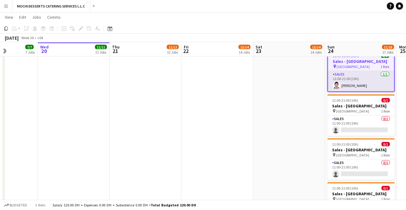
click at [371, 76] on app-card-role "Sales 1/1 11:00-21:00 (10h) Redentor Canlas" at bounding box center [361, 81] width 66 height 20
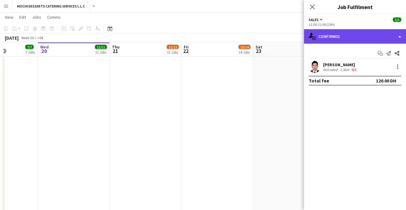
click at [390, 42] on div "single-neutral-actions-check-2 Confirmed" at bounding box center [355, 36] width 102 height 14
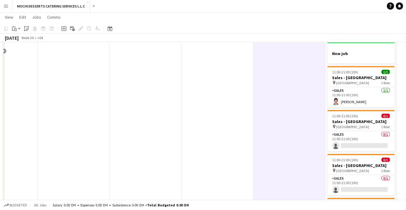
scroll to position [1492, 0]
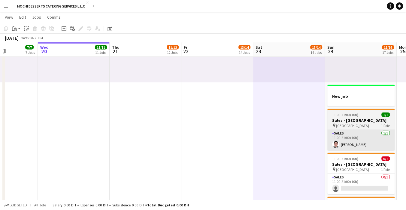
click at [366, 131] on app-card-role "Sales 1/1 11:00-21:00 (10h) Redentor Canlas" at bounding box center [361, 140] width 67 height 20
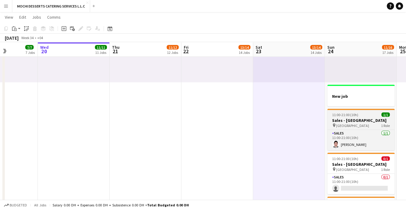
click at [388, 109] on div at bounding box center [361, 109] width 67 height 1
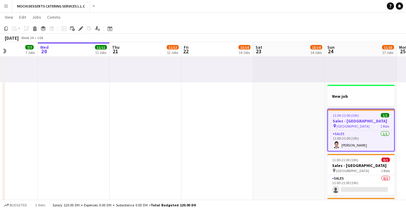
click at [359, 124] on div "pin [GEOGRAPHIC_DATA] 1 Role" at bounding box center [361, 126] width 66 height 5
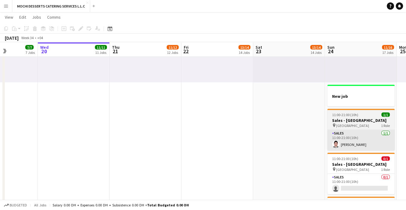
click at [364, 131] on app-card-role "Sales 1/1 11:00-21:00 (10h) Redentor Canlas" at bounding box center [361, 140] width 67 height 20
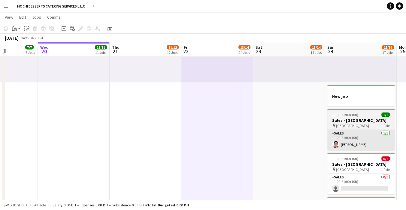
click at [354, 137] on app-card-role "Sales 1/1 11:00-21:00 (10h) Redentor Canlas" at bounding box center [361, 140] width 67 height 20
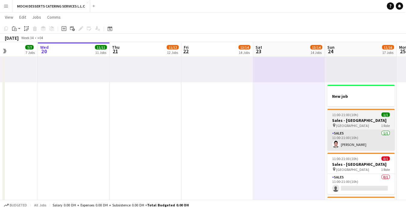
click at [361, 130] on app-card-role "Sales 1/1 11:00-21:00 (10h) Redentor Canlas" at bounding box center [361, 140] width 67 height 20
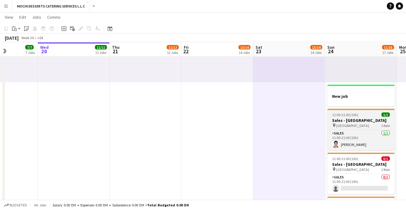
click at [348, 118] on h3 "Sales - [GEOGRAPHIC_DATA]" at bounding box center [361, 120] width 67 height 5
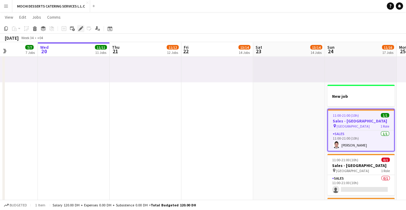
click at [81, 29] on icon "Edit" at bounding box center [80, 28] width 5 height 5
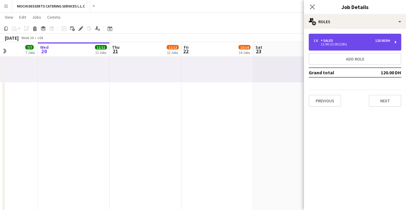
click at [359, 43] on div "11:00-21:00 (10h)" at bounding box center [352, 44] width 77 height 3
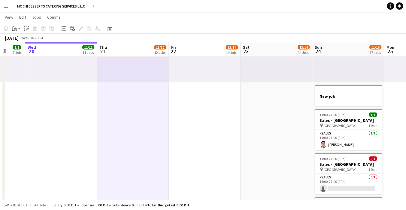
drag, startPoint x: 349, startPoint y: 116, endPoint x: 337, endPoint y: 81, distance: 36.9
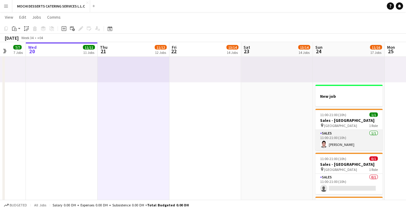
click at [348, 139] on app-card-role "Sales 1/1 11:00-21:00 (10h) Redentor Canlas" at bounding box center [349, 140] width 67 height 20
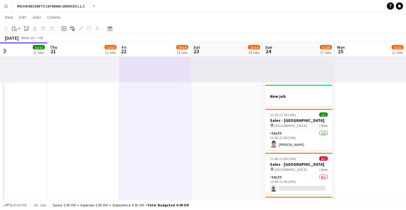
scroll to position [0, 124]
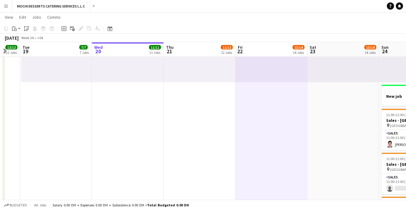
drag, startPoint x: 339, startPoint y: 113, endPoint x: 410, endPoint y: 87, distance: 76.1
click at [389, 124] on icon "pin" at bounding box center [389, 126] width 4 height 4
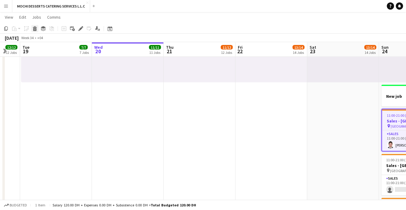
click at [31, 28] on div "Delete" at bounding box center [34, 28] width 7 height 7
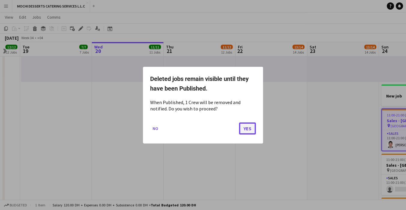
click at [248, 130] on button "Yes" at bounding box center [247, 128] width 17 height 12
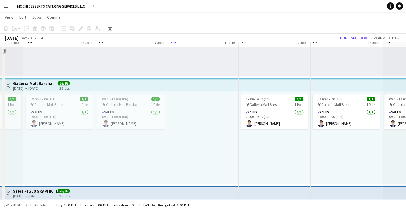
scroll to position [535, 0]
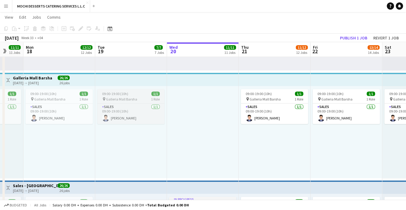
click at [144, 92] on div "09:00-19:00 (10h) 1/1" at bounding box center [130, 93] width 67 height 5
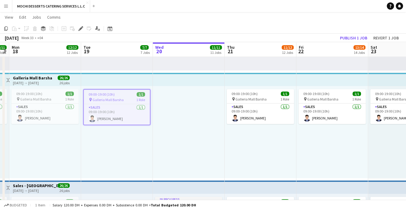
scroll to position [0, 215]
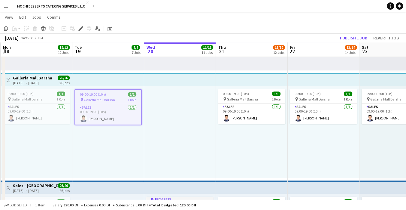
click at [128, 97] on span "1 Role" at bounding box center [132, 99] width 9 height 5
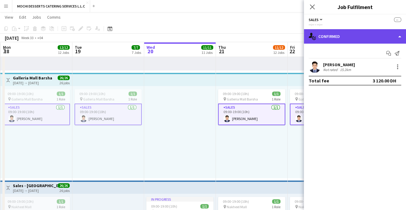
click at [351, 38] on div "single-neutral-actions-check-2 Confirmed" at bounding box center [355, 36] width 102 height 14
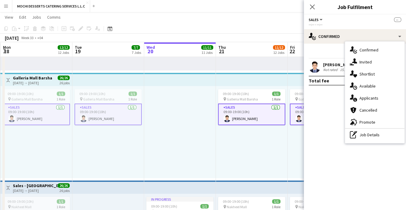
click at [339, 26] on div "--:-- - --:--" at bounding box center [355, 24] width 93 height 5
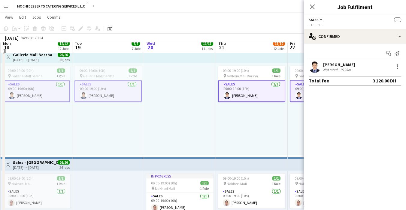
scroll to position [562, 0]
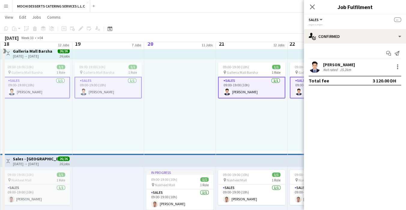
click at [192, 113] on div at bounding box center [180, 105] width 72 height 92
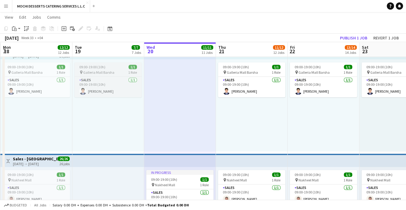
click at [117, 71] on div "pin Galleria Mall Barsha 1 Role" at bounding box center [108, 72] width 67 height 5
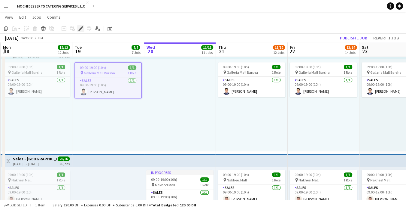
click at [78, 29] on icon "Edit" at bounding box center [80, 28] width 5 height 5
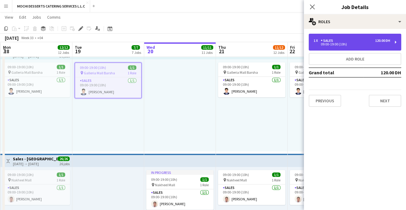
click at [377, 39] on div "120.00 DH" at bounding box center [382, 40] width 15 height 4
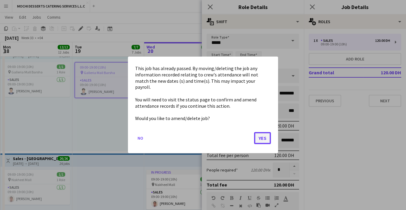
click at [265, 133] on button "Yes" at bounding box center [262, 138] width 17 height 12
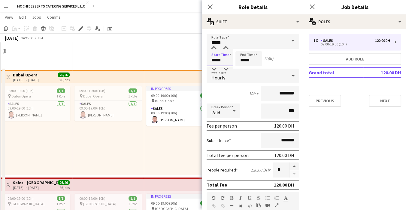
scroll to position [562, 0]
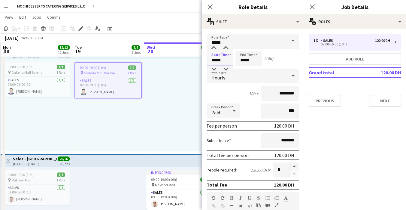
click at [214, 61] on input "*****" at bounding box center [220, 58] width 26 height 15
click at [213, 60] on input "*****" at bounding box center [220, 58] width 26 height 15
click at [318, 182] on mat-expansion-panel "pencil3 General details 1 x Sales 120.00 DH 09:00-19:00 (10h) Add role Grand to…" at bounding box center [355, 119] width 102 height 181
click at [223, 61] on input "*****" at bounding box center [220, 58] width 26 height 15
type input "*****"
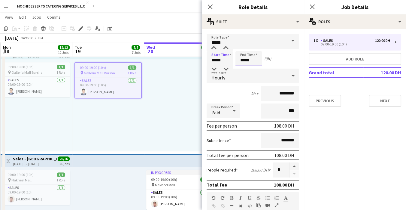
click at [242, 60] on input "*****" at bounding box center [249, 58] width 26 height 15
type input "*****"
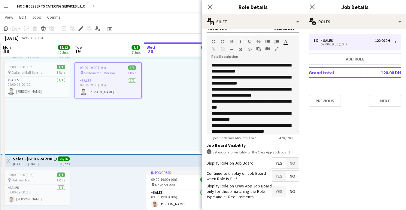
scroll to position [178, 0]
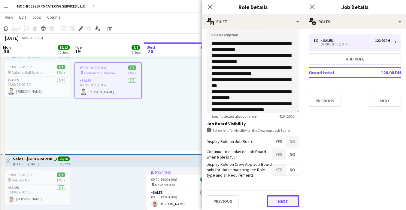
click at [285, 202] on button "Next" at bounding box center [283, 201] width 32 height 12
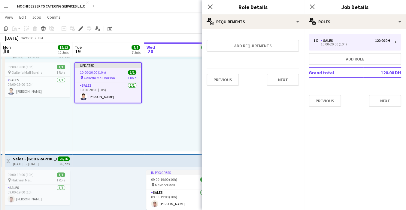
scroll to position [0, 0]
click at [291, 81] on button "Next" at bounding box center [283, 80] width 32 height 12
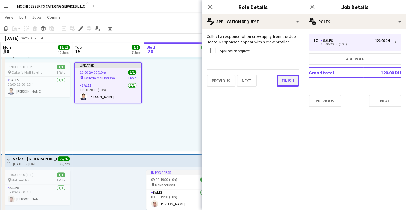
click at [292, 80] on button "Finish" at bounding box center [288, 81] width 23 height 12
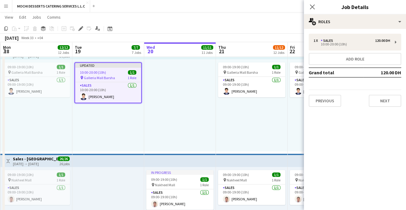
click at [184, 136] on div at bounding box center [180, 105] width 72 height 92
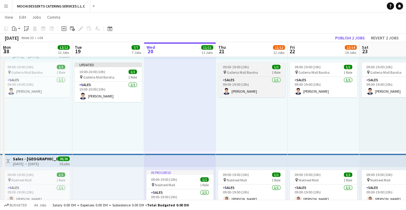
click at [261, 69] on app-job-card "09:00-19:00 (10h) 1/1 pin Galleria Mall Barsha 1 Role Sales 1/1 09:00-19:00 (10…" at bounding box center [251, 79] width 67 height 35
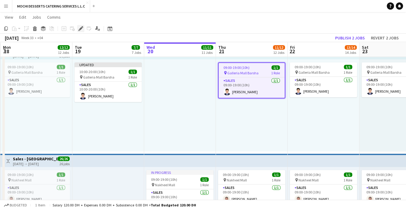
click at [81, 30] on icon "Edit" at bounding box center [80, 28] width 5 height 5
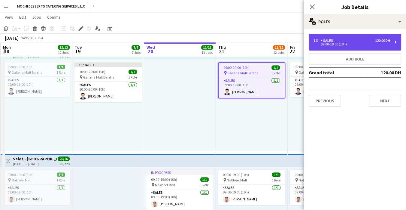
click at [349, 39] on div "1 x Sales 120.00 DH" at bounding box center [352, 40] width 77 height 4
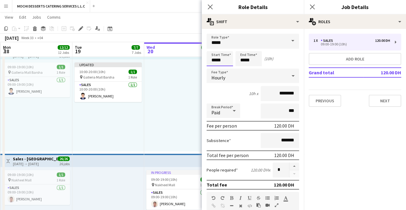
click at [213, 61] on input "*****" at bounding box center [220, 58] width 26 height 15
click at [213, 59] on input "*****" at bounding box center [220, 58] width 26 height 15
type input "*****"
click at [242, 60] on input "*****" at bounding box center [249, 58] width 26 height 15
click at [241, 60] on input "*****" at bounding box center [249, 58] width 26 height 15
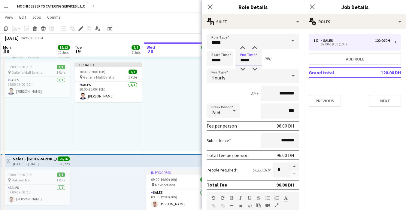
type input "*****"
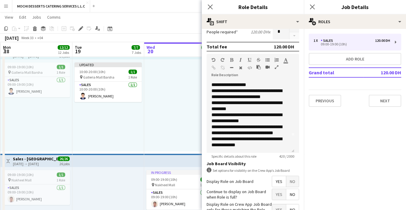
scroll to position [178, 0]
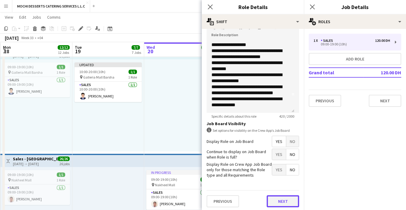
click at [286, 200] on button "Next" at bounding box center [283, 201] width 32 height 12
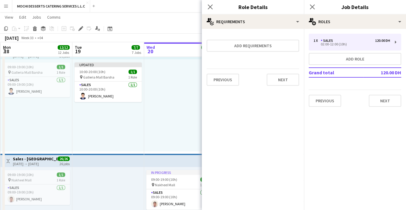
scroll to position [0, 0]
click at [287, 81] on button "Next" at bounding box center [283, 80] width 32 height 12
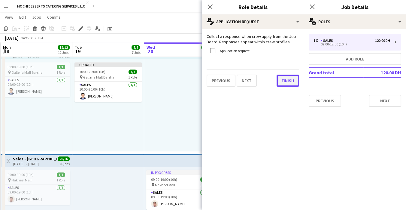
click at [292, 82] on button "Finish" at bounding box center [288, 81] width 23 height 12
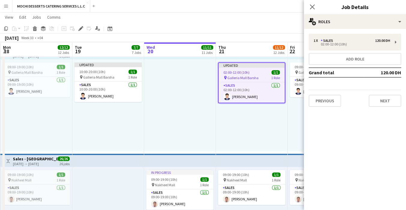
click at [265, 129] on div "Updated 02:00-12:00 (10h) 1/1 pin Galleria Mall Barsha 1 Role Sales 1/1 02:00-1…" at bounding box center [252, 105] width 72 height 92
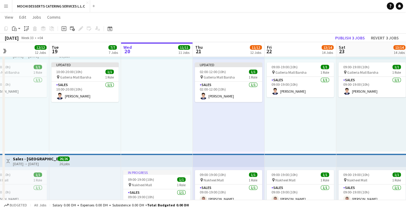
scroll to position [0, 251]
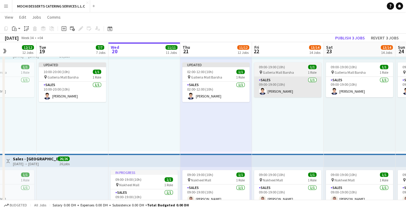
click at [295, 78] on app-card-role "Sales 1/1 09:00-19:00 (10h) Johnjay Mendoza" at bounding box center [287, 87] width 67 height 20
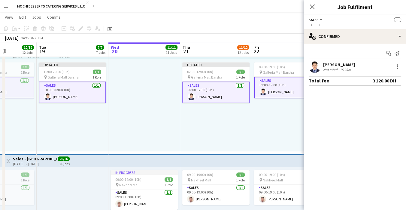
click at [274, 125] on div "09:00-19:00 (10h) 1/1 pin Galleria Mall Barsha 1 Role Sales 1/1 09:00-19:00 (10…" at bounding box center [288, 105] width 72 height 92
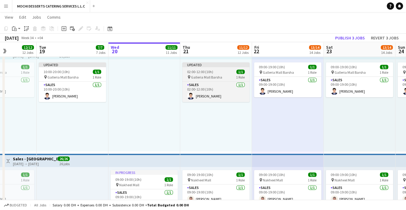
click at [227, 72] on div "02:00-12:00 (10h) 1/1" at bounding box center [215, 71] width 67 height 5
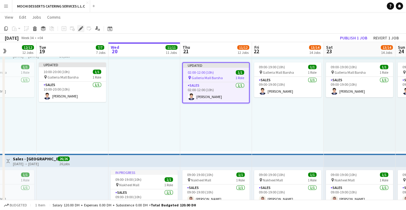
click at [80, 29] on icon at bounding box center [80, 28] width 3 height 3
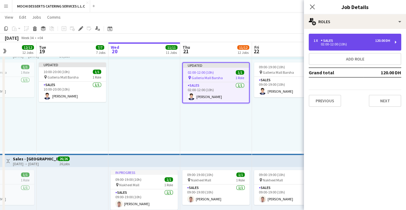
click at [342, 41] on div "1 x Sales 120.00 DH" at bounding box center [352, 40] width 77 height 4
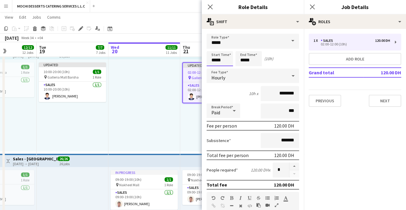
click at [216, 60] on input "*****" at bounding box center [220, 58] width 26 height 15
click at [212, 59] on input "*****" at bounding box center [220, 58] width 26 height 15
type input "*****"
click at [242, 60] on input "*****" at bounding box center [249, 58] width 26 height 15
click at [244, 60] on input "*****" at bounding box center [249, 58] width 26 height 15
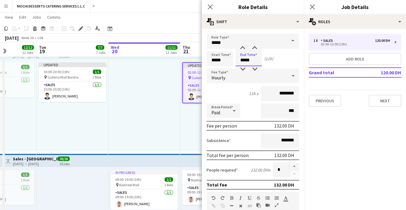
click at [245, 58] on input "*****" at bounding box center [249, 58] width 26 height 15
click at [242, 60] on input "*****" at bounding box center [249, 58] width 26 height 15
type input "*****"
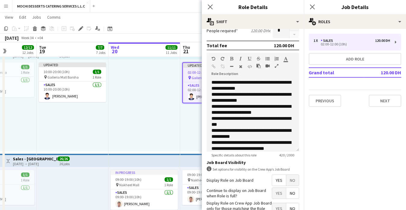
scroll to position [178, 0]
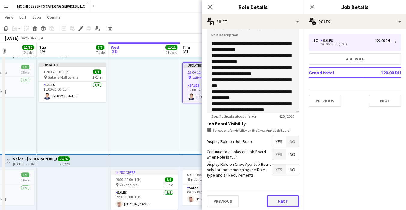
click at [280, 202] on button "Next" at bounding box center [283, 201] width 32 height 12
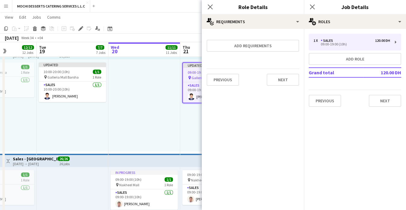
scroll to position [0, 0]
click at [289, 84] on button "Next" at bounding box center [283, 80] width 32 height 12
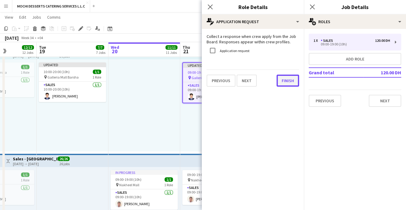
click at [292, 83] on button "Finish" at bounding box center [288, 81] width 23 height 12
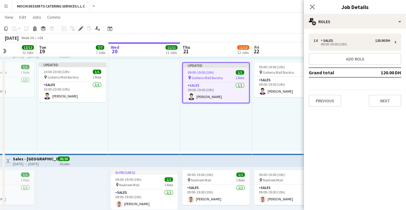
click at [268, 132] on div "09:00-19:00 (10h) 1/1 pin Galleria Mall Barsha 1 Role Sales 1/1 09:00-19:00 (10…" at bounding box center [288, 105] width 72 height 92
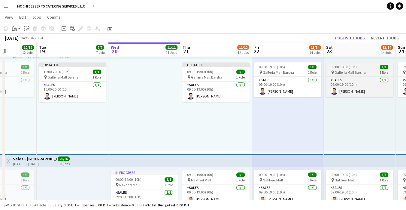
click at [359, 69] on div "09:00-19:00 (10h) 1/1" at bounding box center [359, 67] width 67 height 5
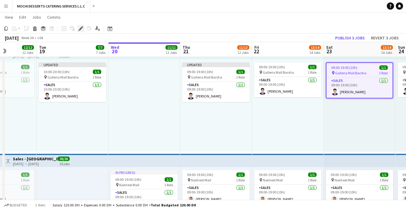
click at [81, 30] on icon "Edit" at bounding box center [80, 28] width 5 height 5
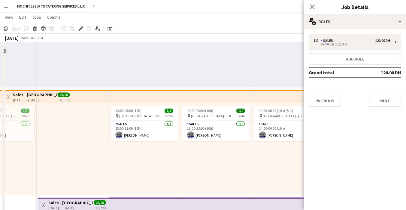
scroll to position [1296, 0]
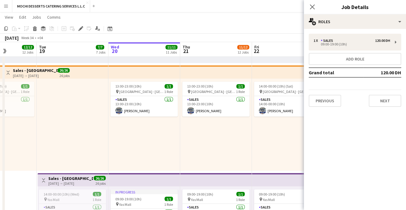
drag, startPoint x: 286, startPoint y: 113, endPoint x: 286, endPoint y: 141, distance: 28.3
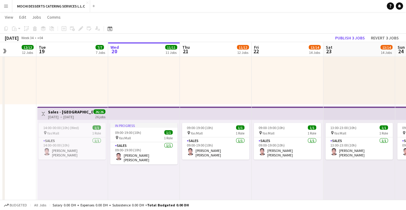
scroll to position [1363, 0]
click at [350, 39] on button "Publish 3 jobs" at bounding box center [350, 38] width 35 height 8
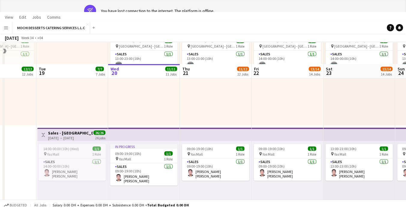
scroll to position [0, 0]
